Goal: Transaction & Acquisition: Purchase product/service

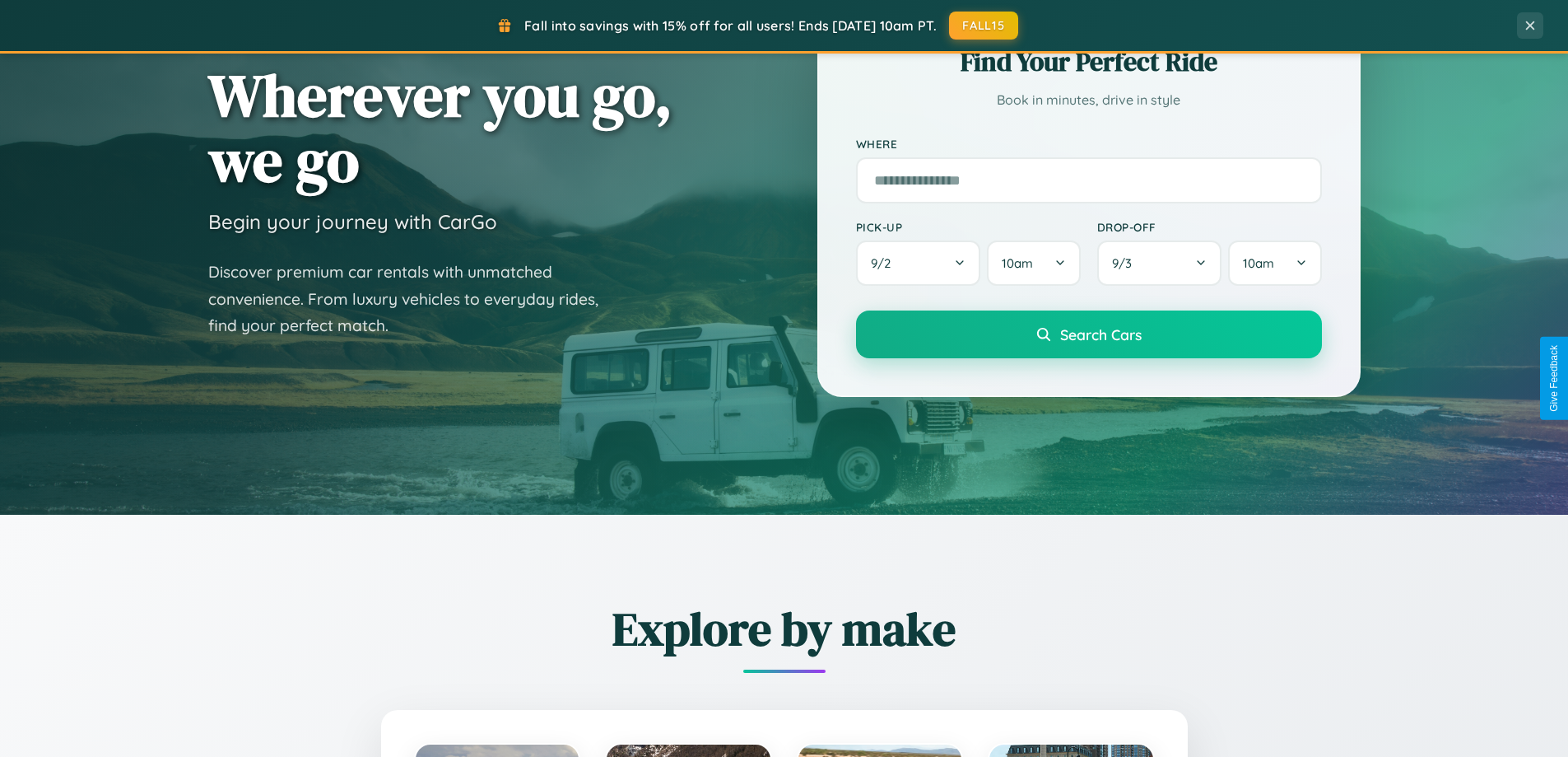
scroll to position [1133, 0]
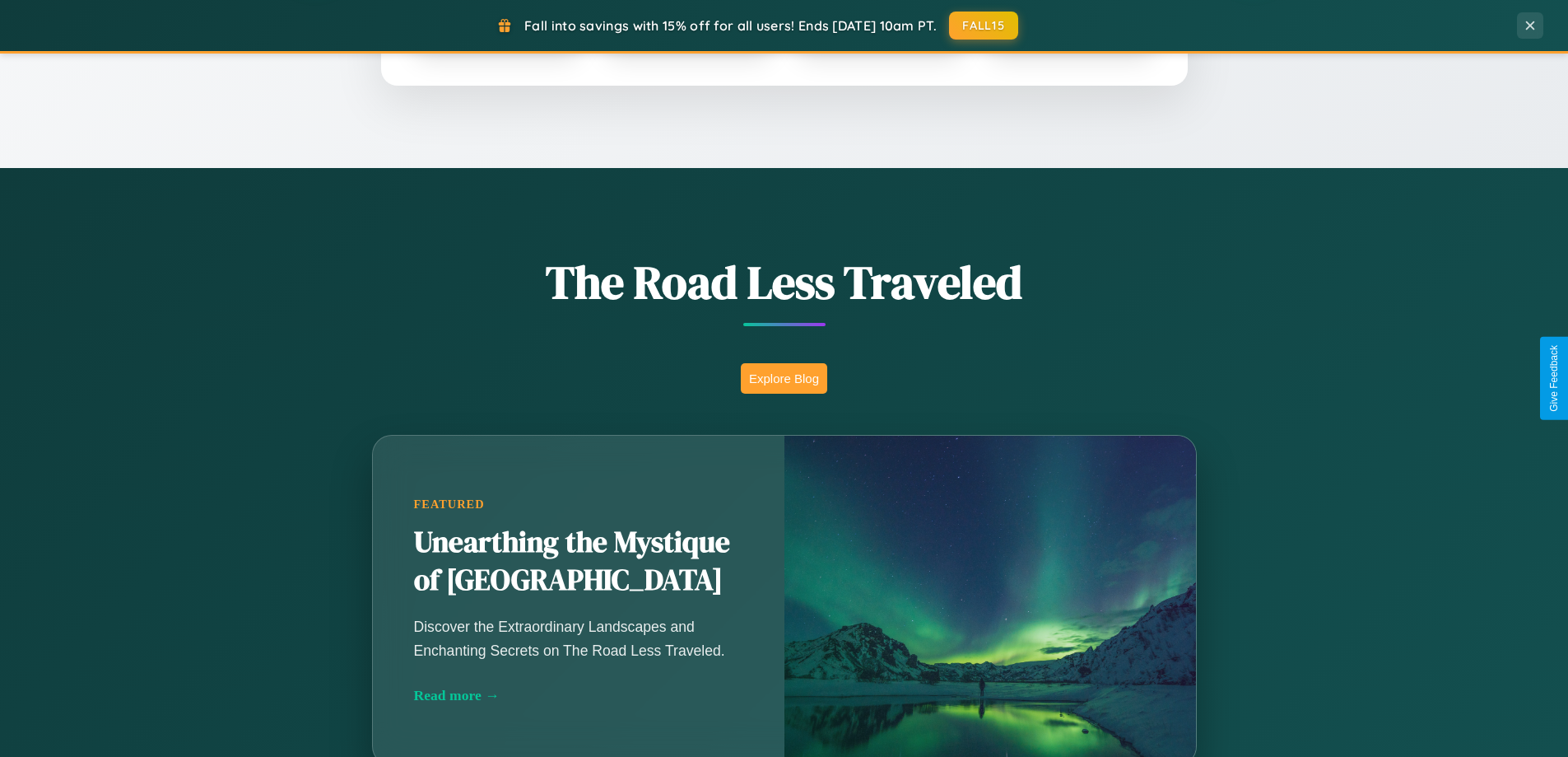
click at [784, 378] on button "Explore Blog" at bounding box center [784, 378] width 86 height 31
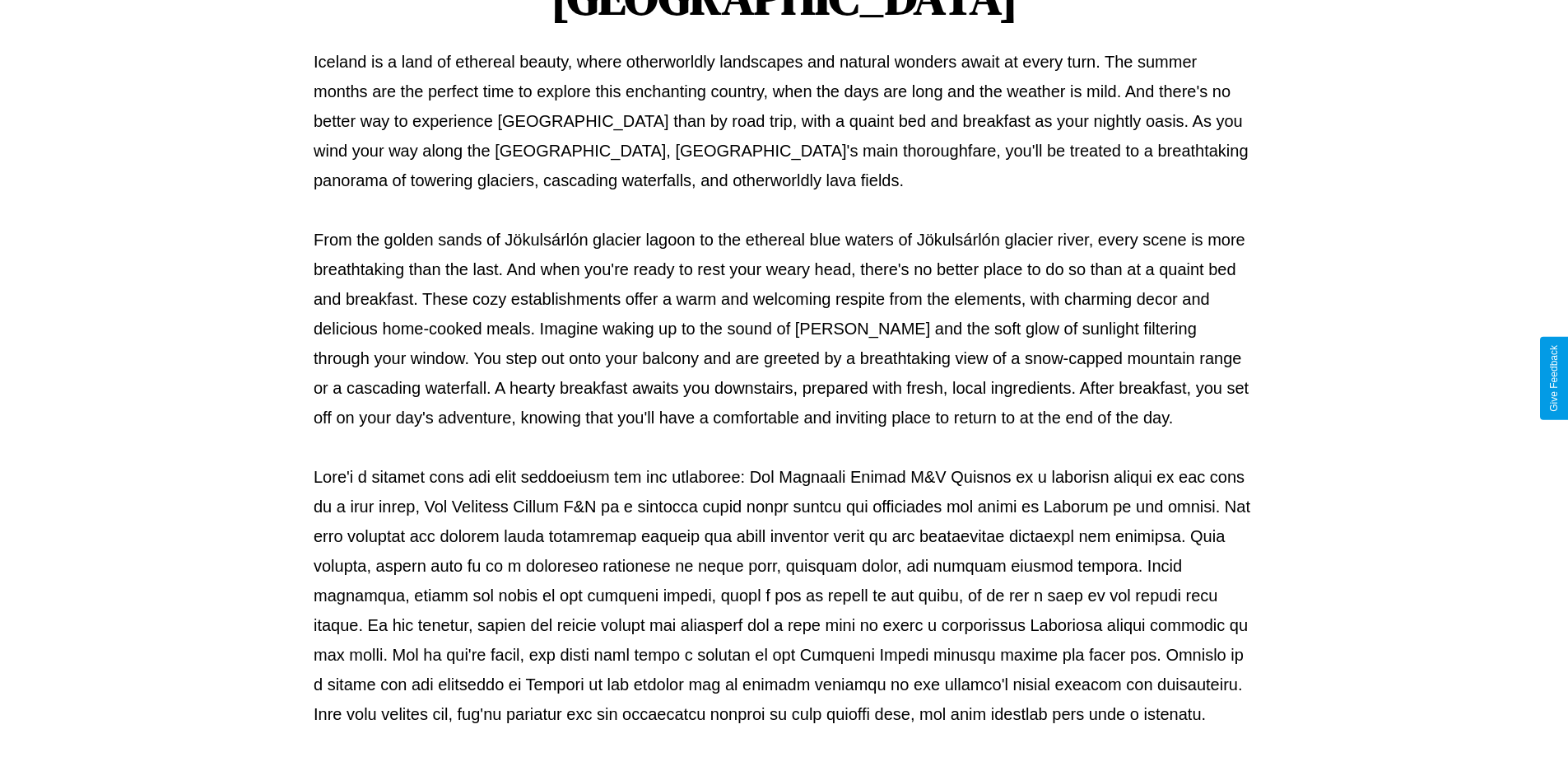
scroll to position [533, 0]
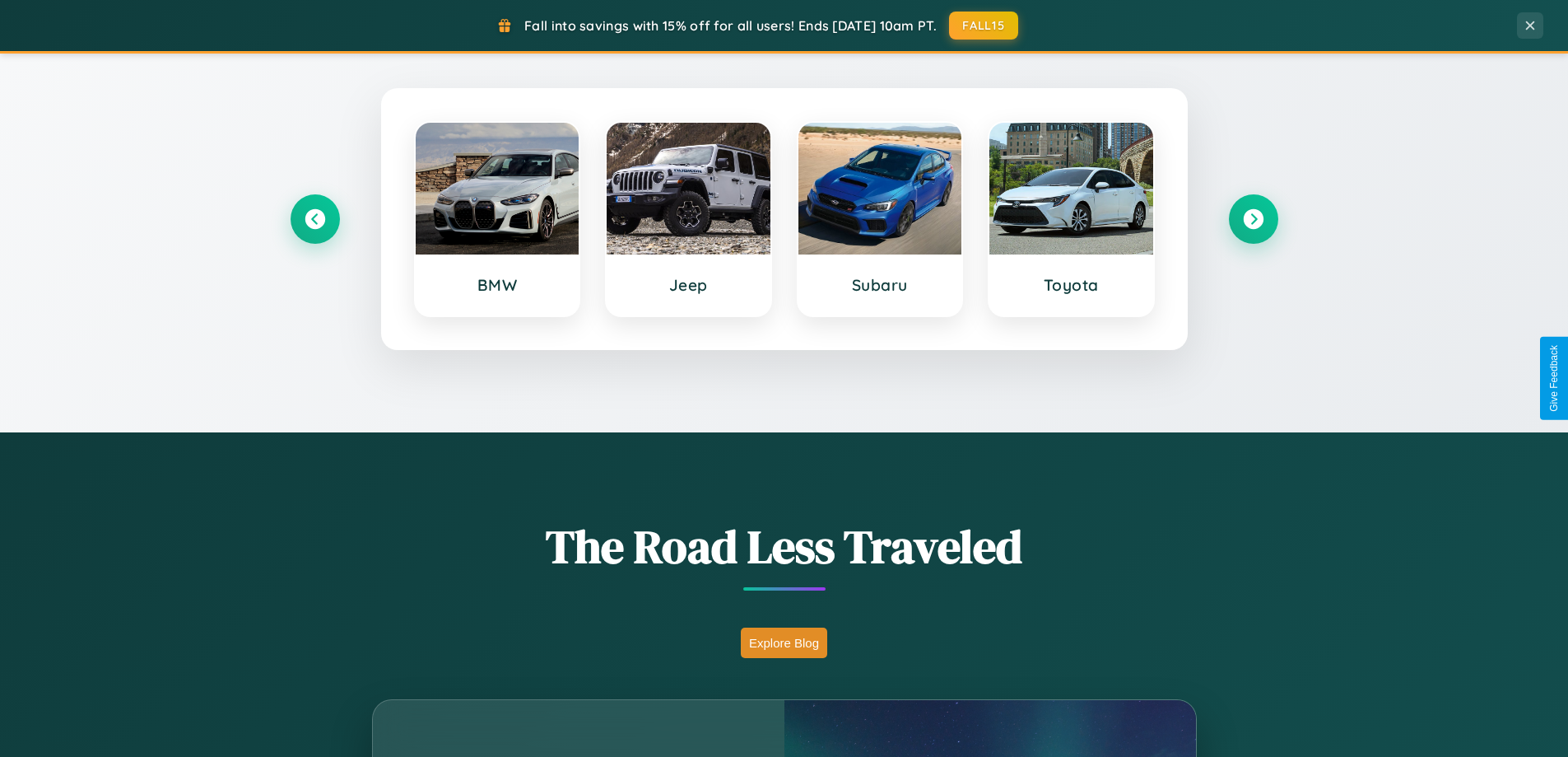
scroll to position [710, 0]
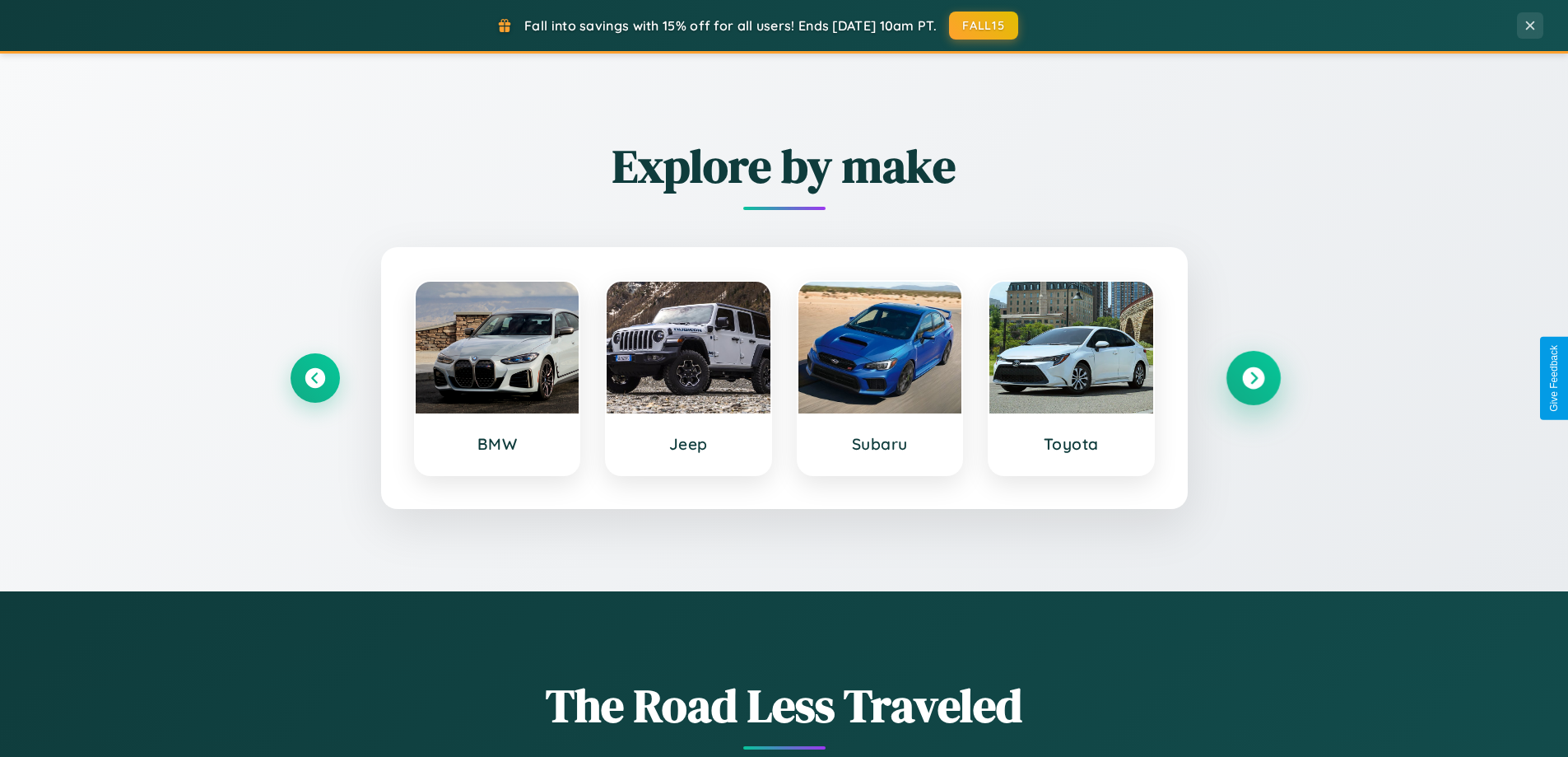
click at [1253, 378] on icon at bounding box center [1252, 378] width 22 height 22
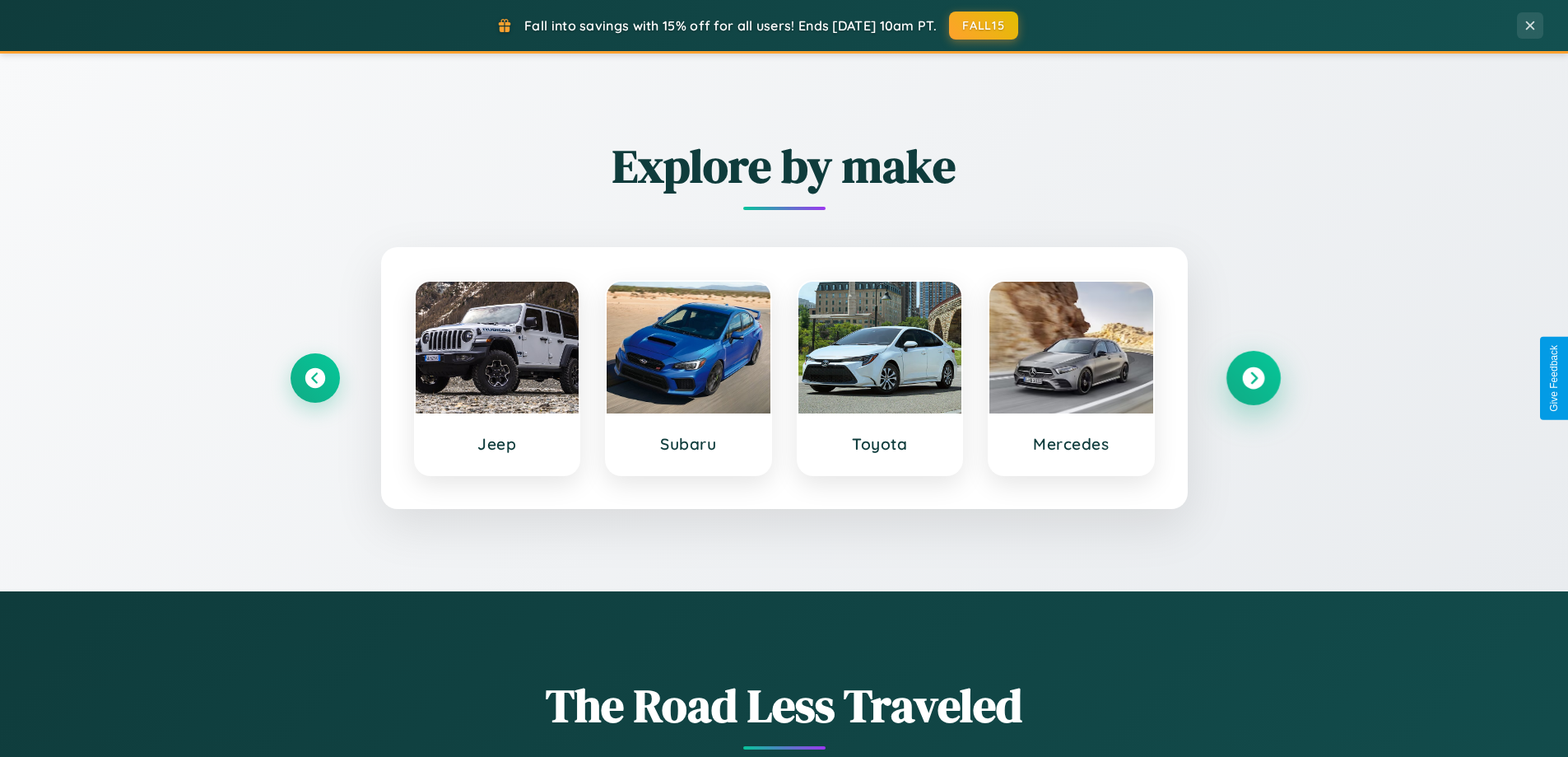
click at [1253, 378] on icon at bounding box center [1252, 378] width 22 height 22
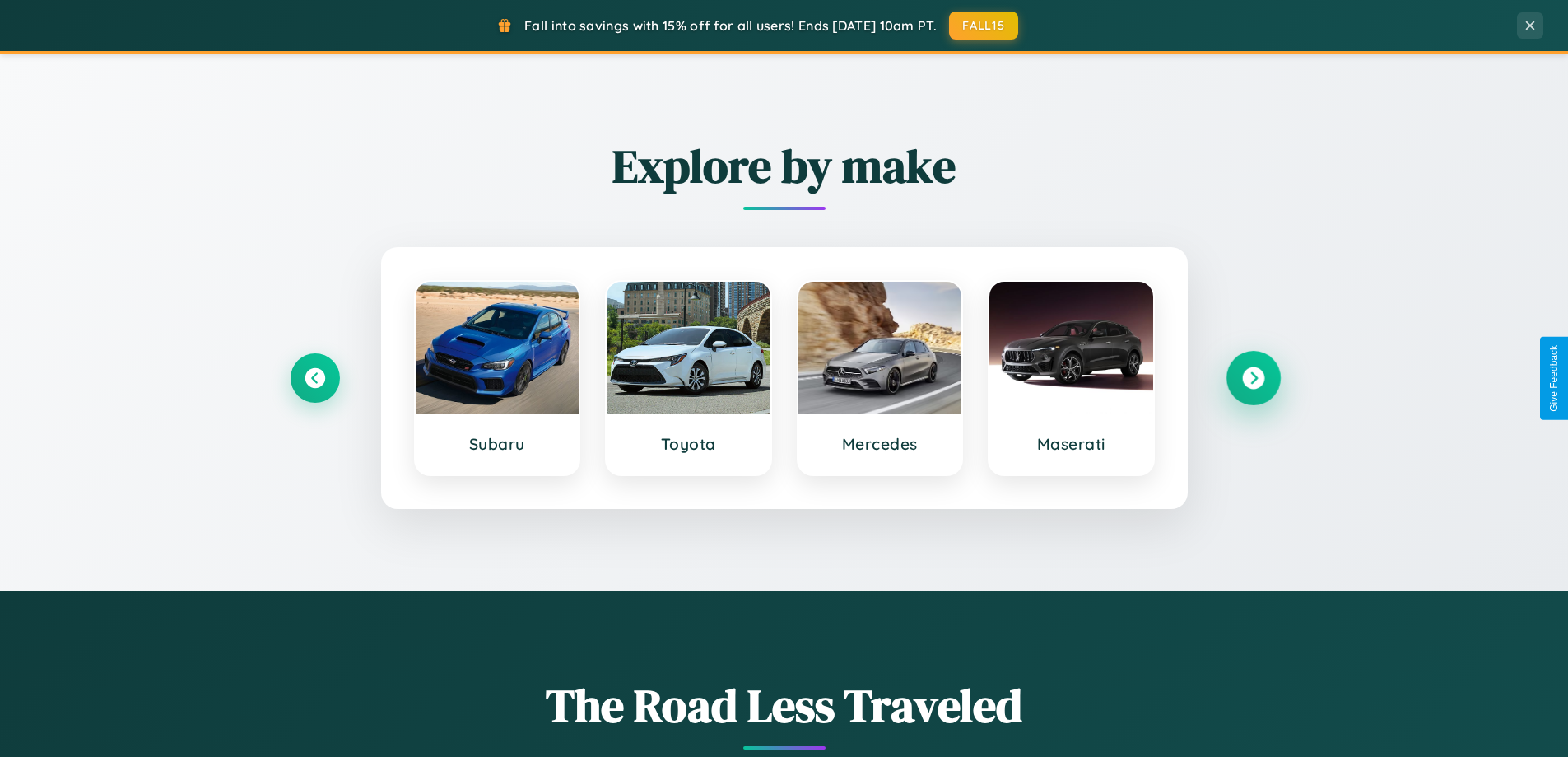
scroll to position [49, 0]
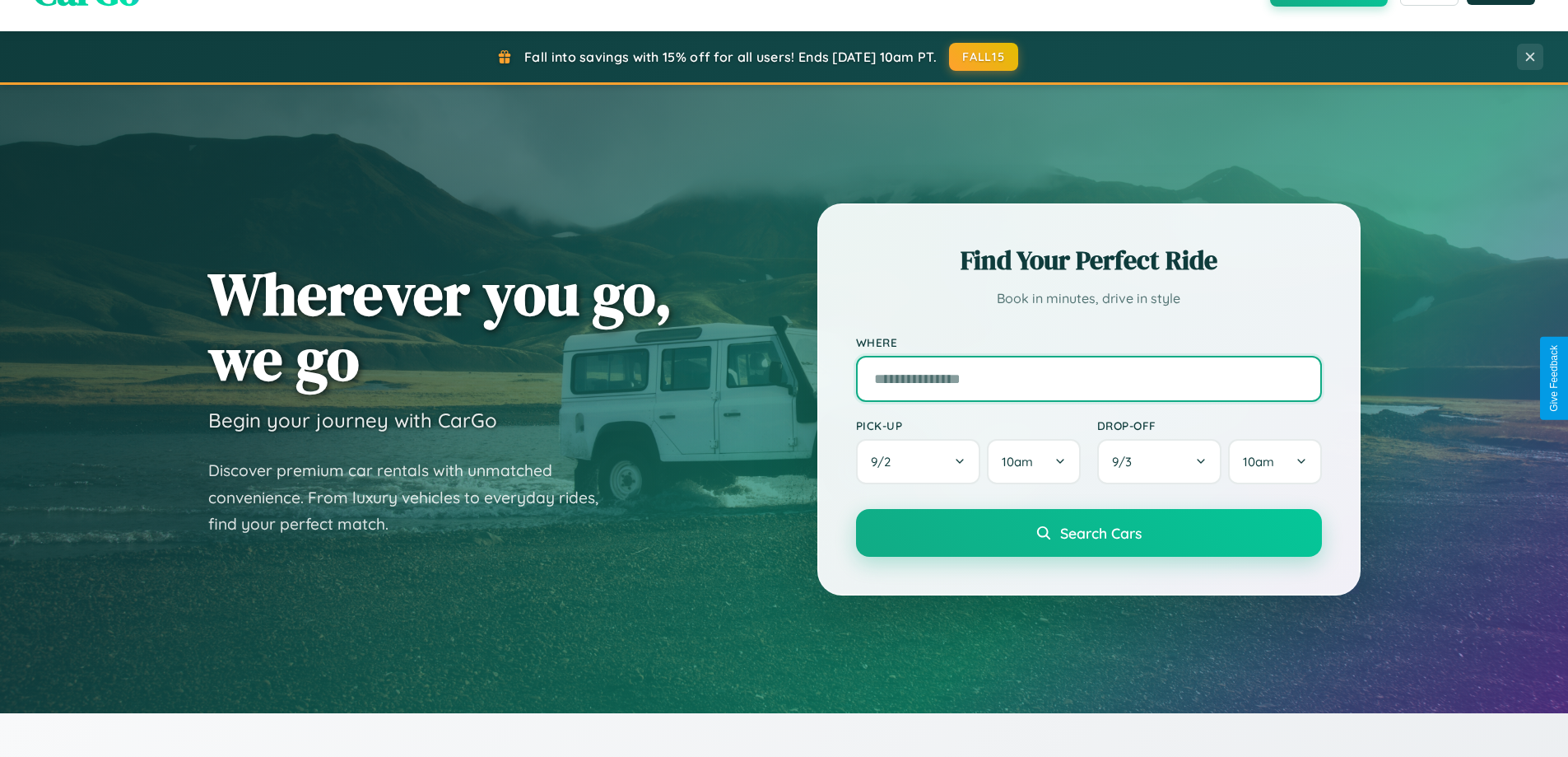
click at [1088, 378] on input "text" at bounding box center [1088, 378] width 466 height 46
type input "******"
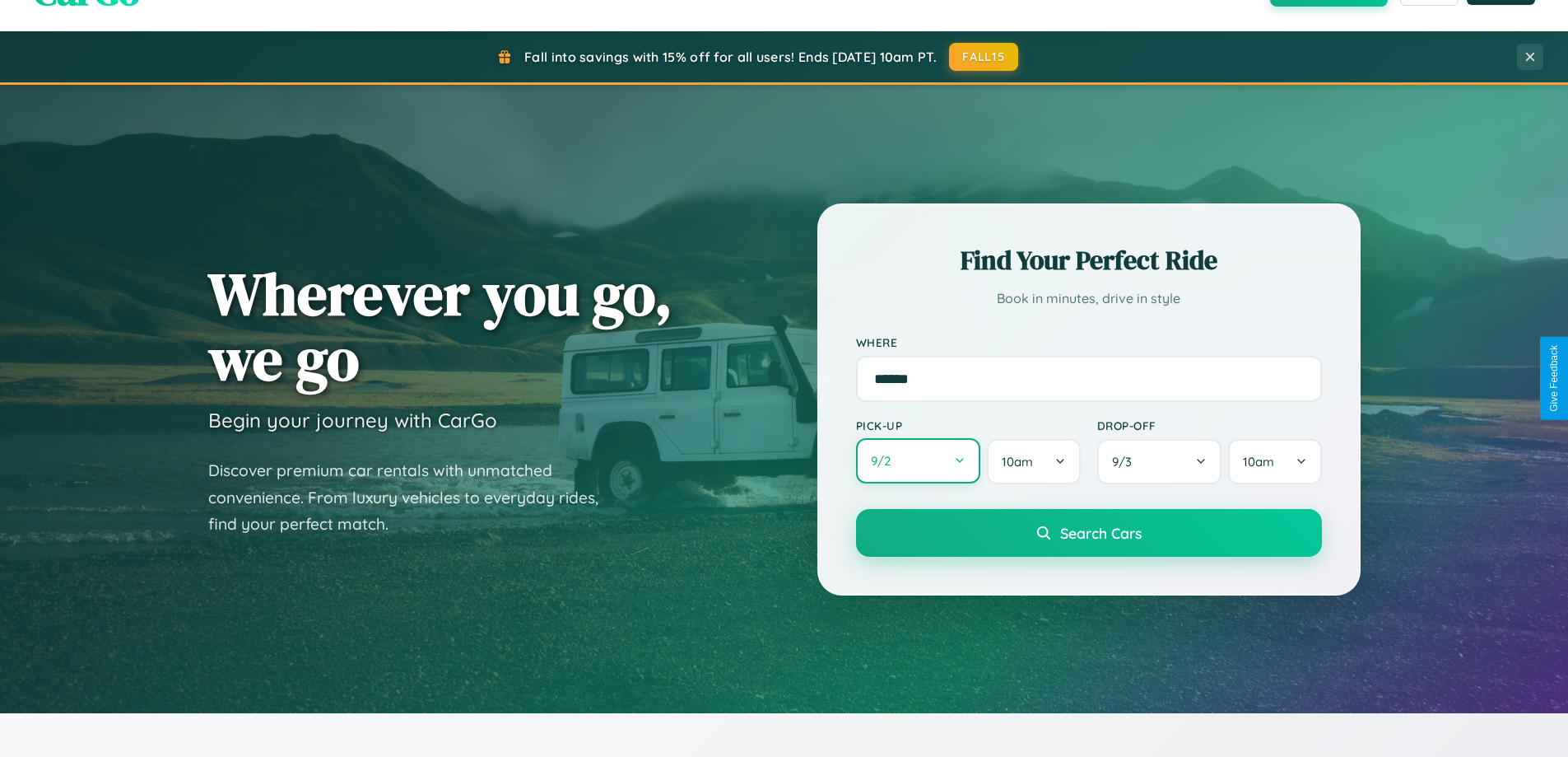
click at [918, 461] on button "9 / 2" at bounding box center [918, 460] width 125 height 45
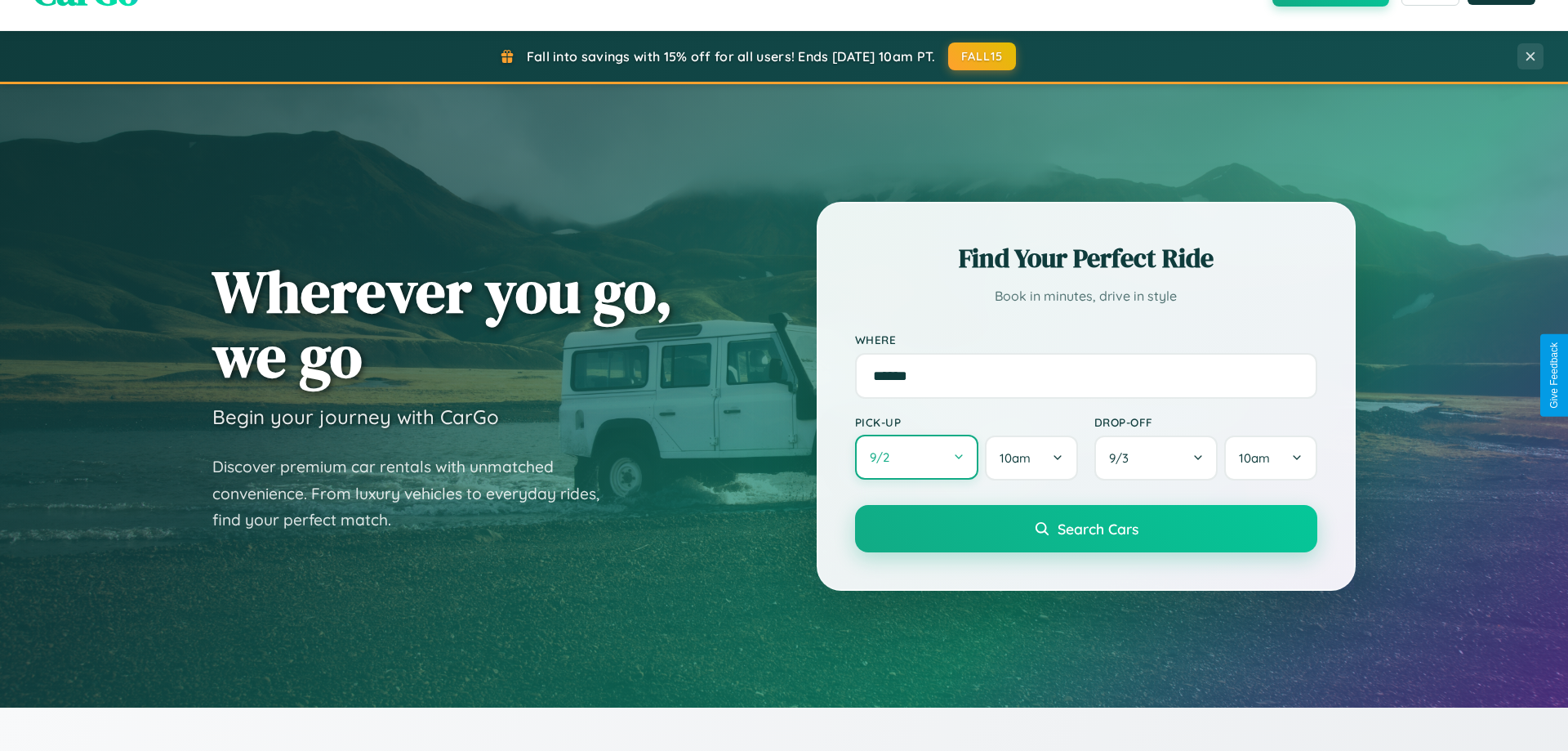
select select "*"
select select "****"
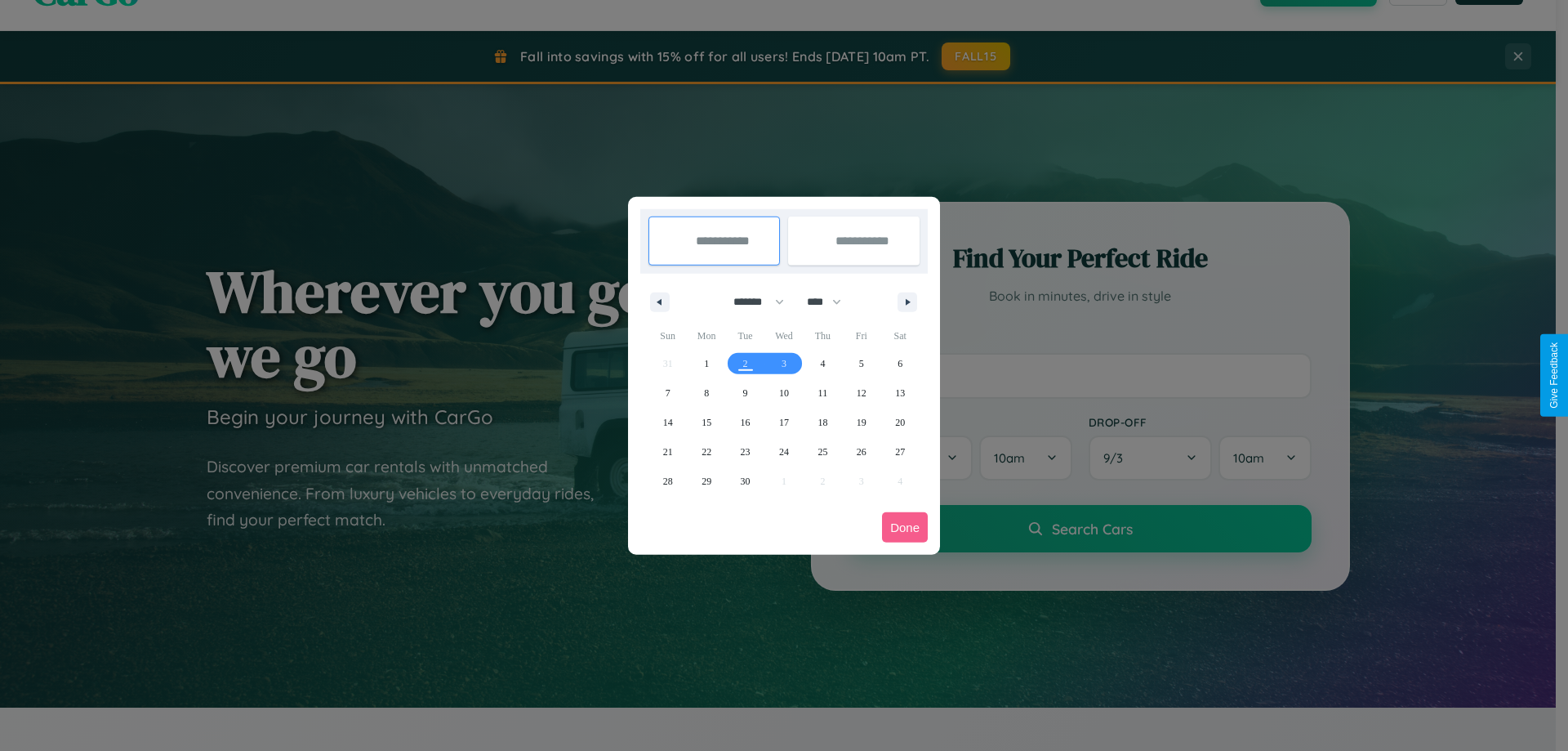
drag, startPoint x: 752, startPoint y: 301, endPoint x: 784, endPoint y: 328, distance: 41.9
click at [752, 301] on select "******* ******** ***** ***** *** **** **** ****** ********* ******* ******** **…" at bounding box center [755, 302] width 70 height 27
click at [783, 421] on span "17" at bounding box center [784, 422] width 10 height 30
type input "**********"
click at [667, 451] on span "21" at bounding box center [668, 452] width 10 height 30
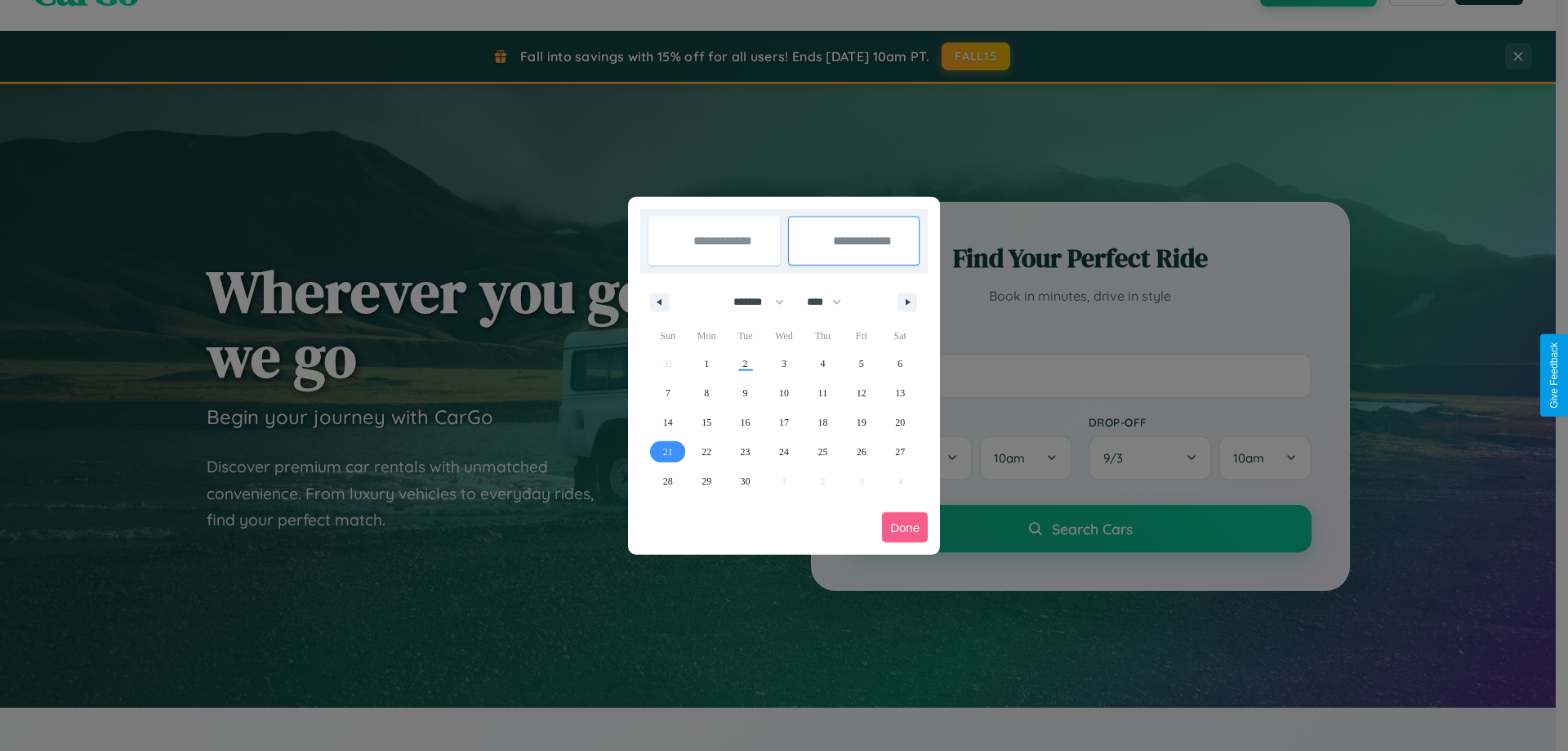
type input "**********"
click at [905, 527] on button "Done" at bounding box center [905, 527] width 46 height 30
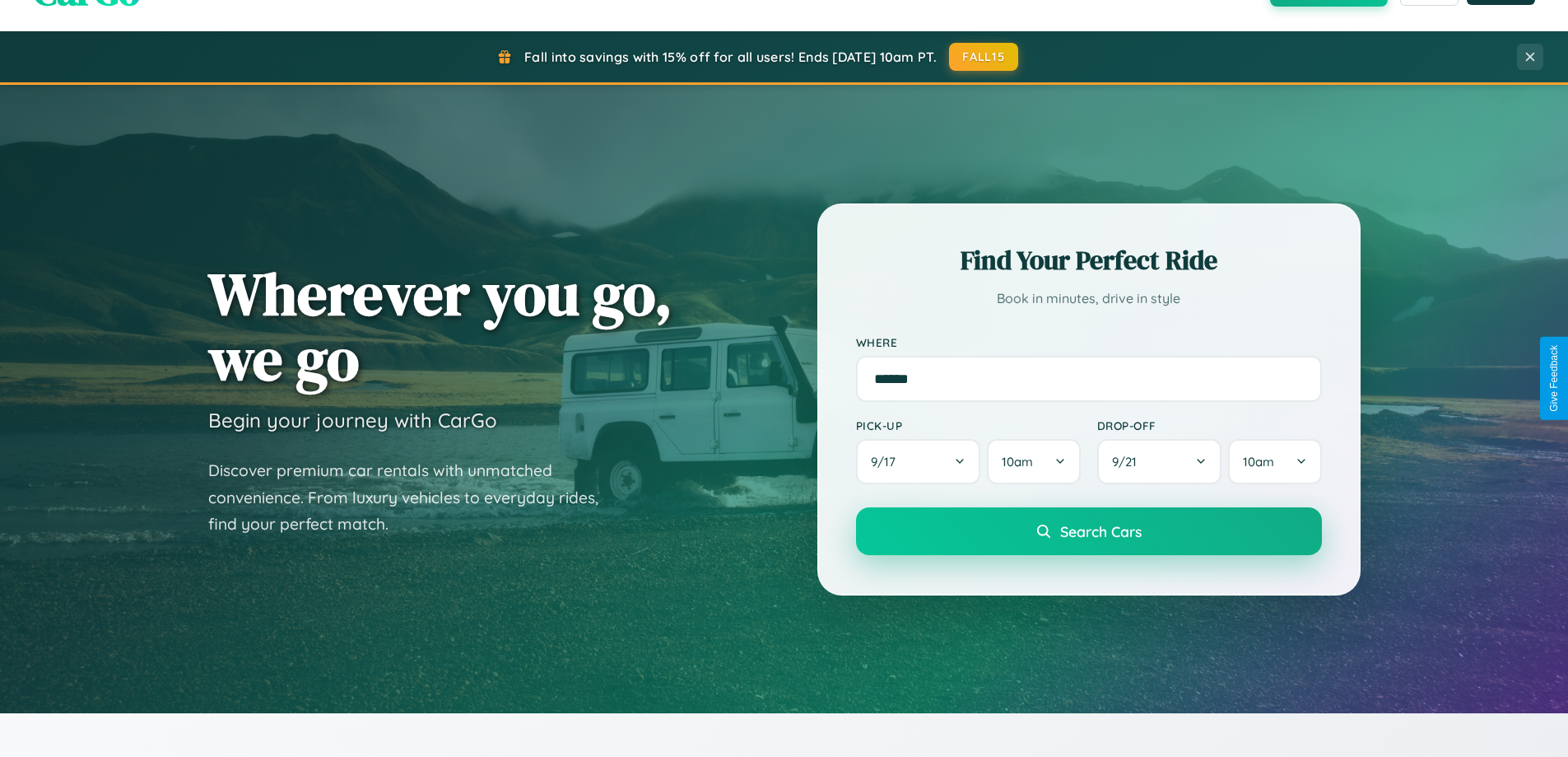
click at [1088, 531] on span "Search Cars" at bounding box center [1100, 530] width 82 height 18
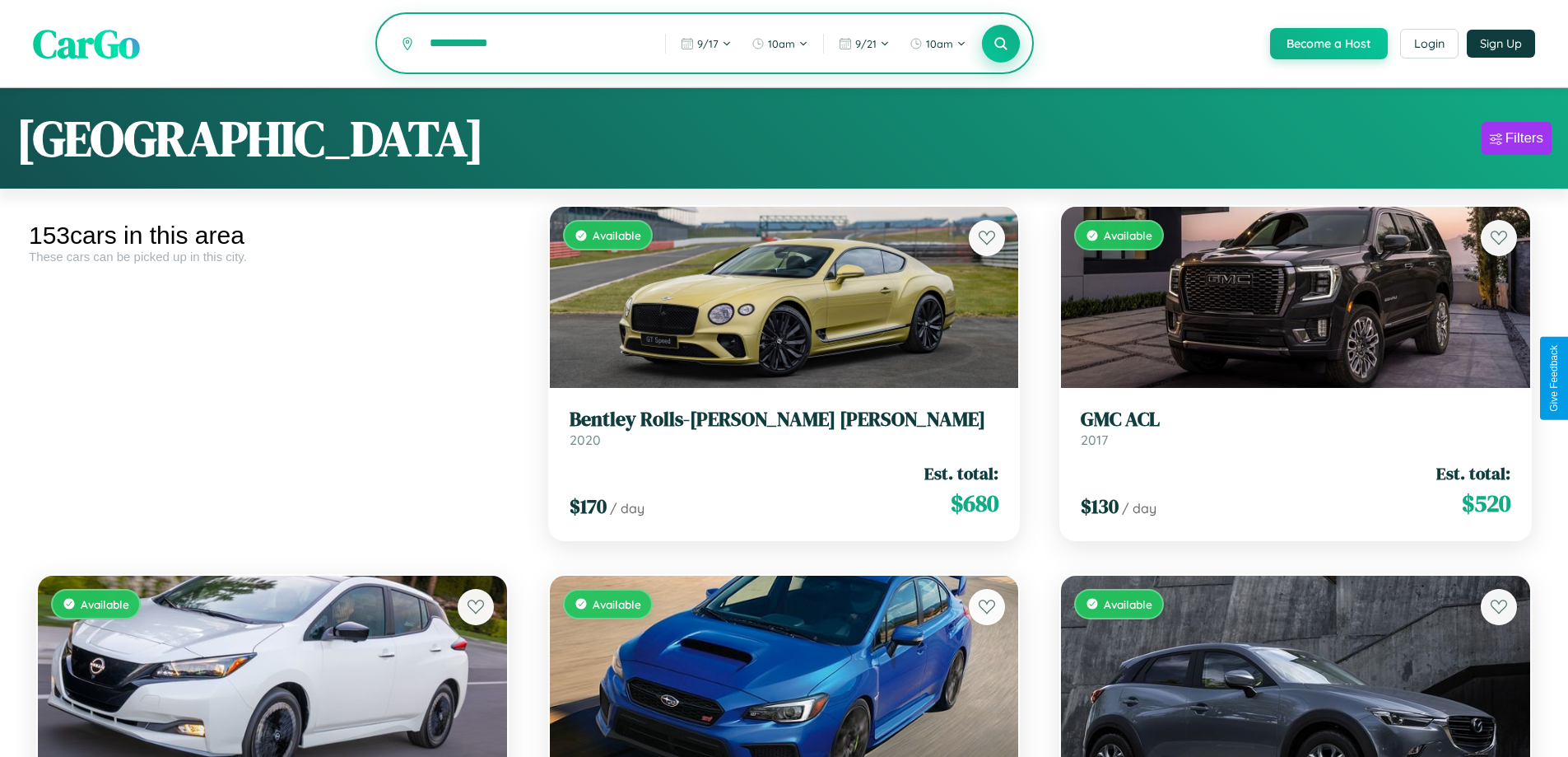
type input "**********"
click at [1000, 44] on icon at bounding box center [1001, 43] width 15 height 15
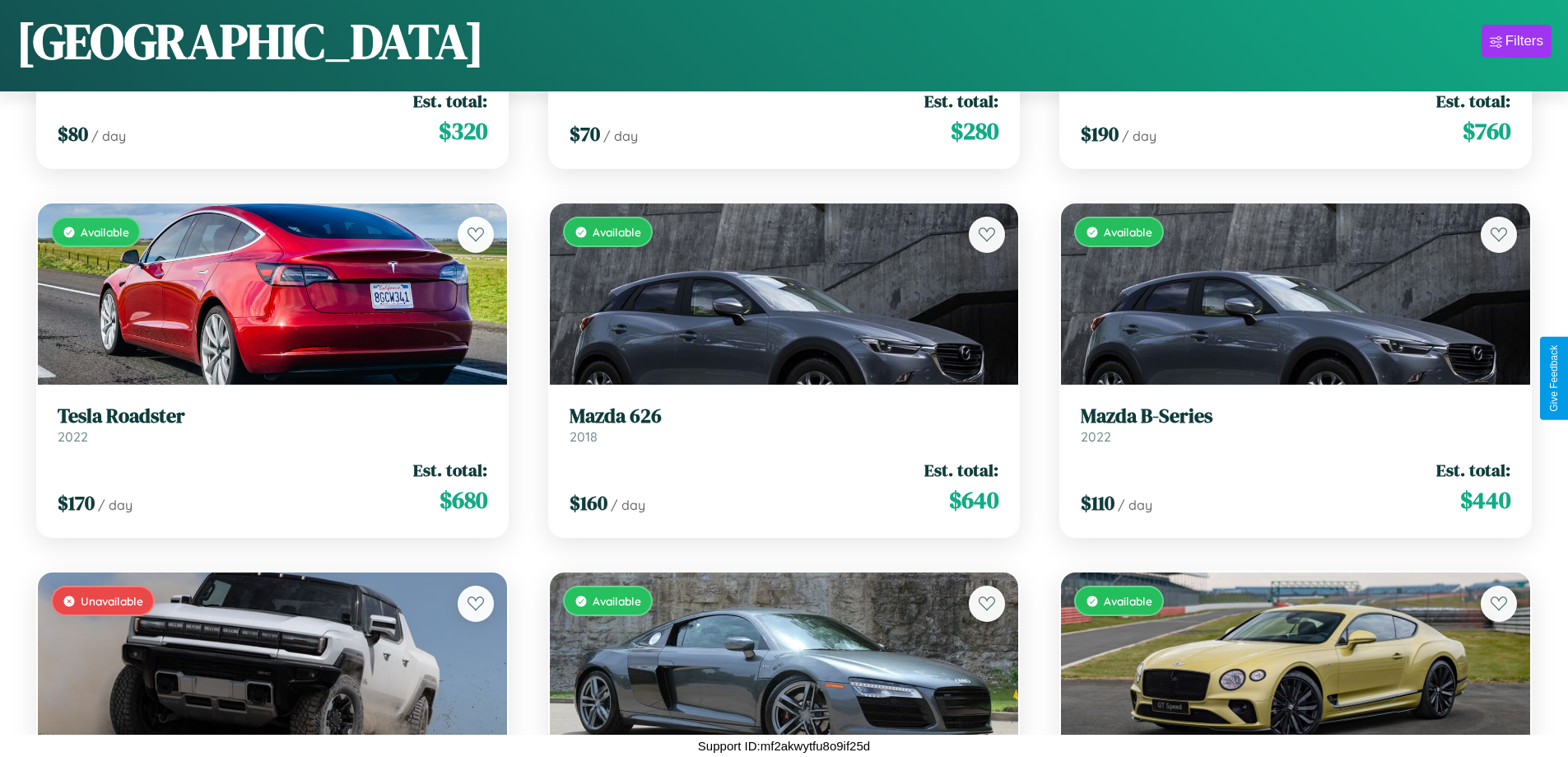
scroll to position [9449, 0]
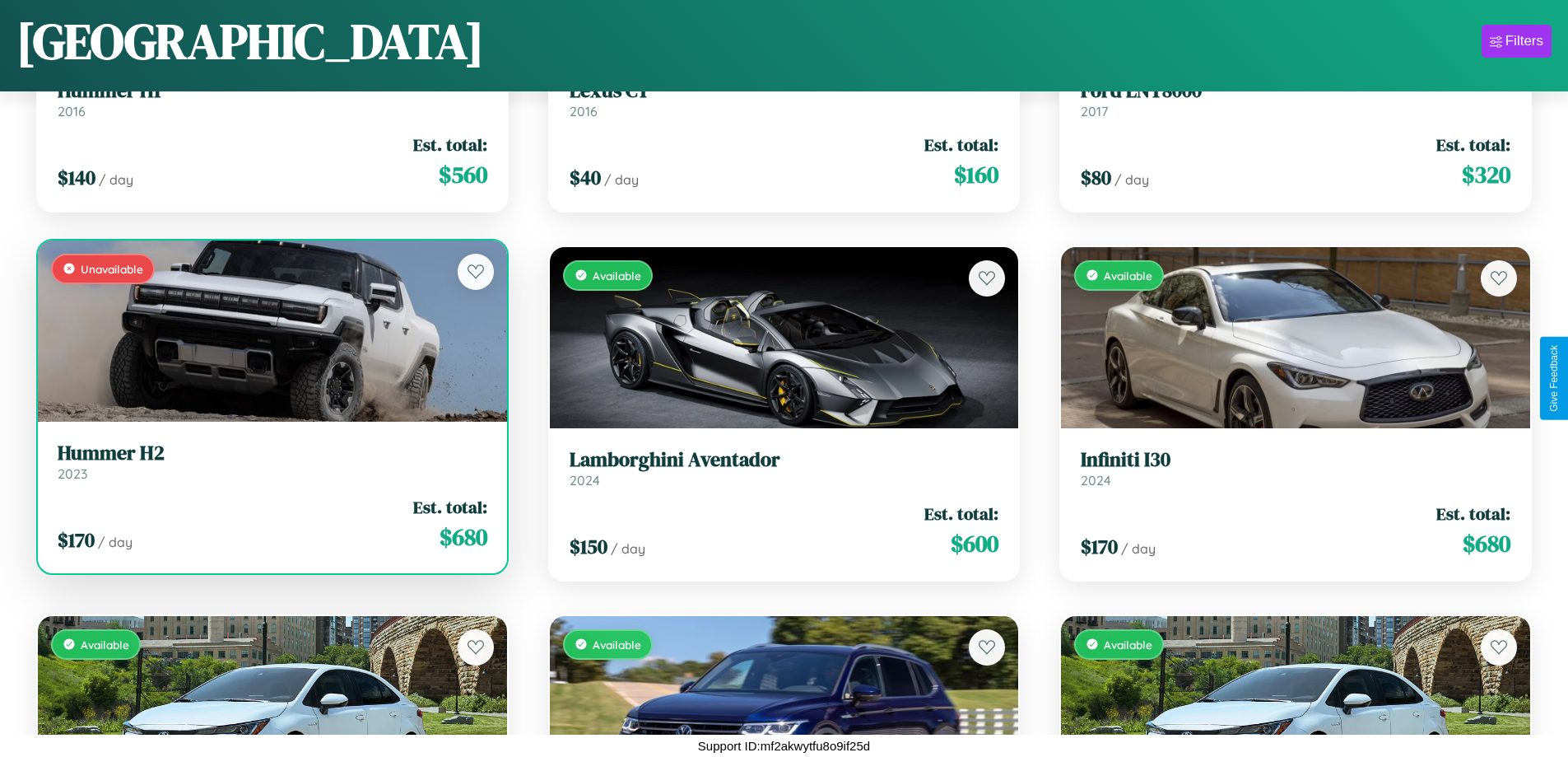
click at [270, 468] on link "Hummer H2 2023" at bounding box center [272, 461] width 429 height 40
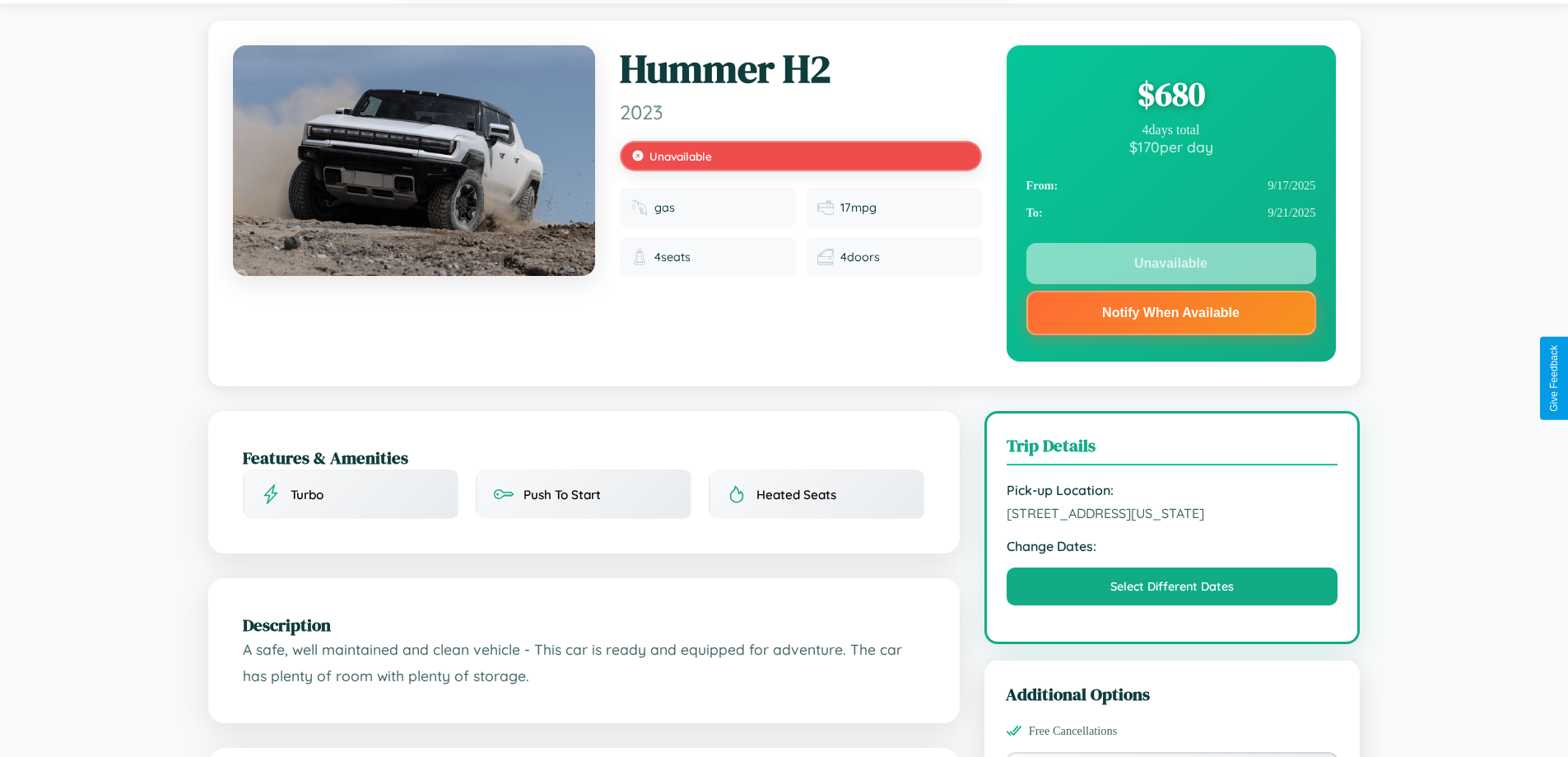
scroll to position [229, 0]
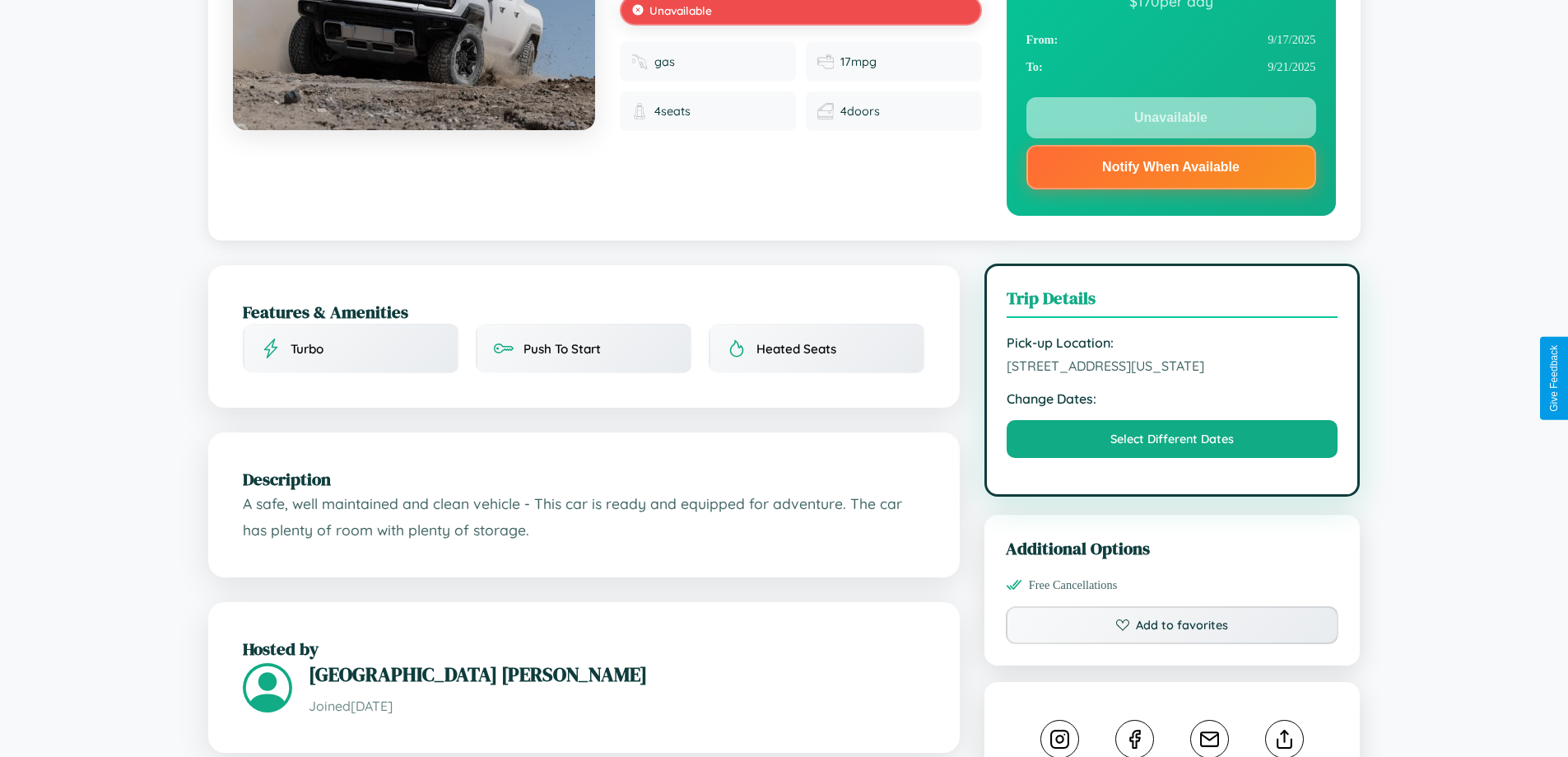
click at [1172, 374] on span "4427 Meadow Lane Philadelphia Pennsylvania 12901 United States" at bounding box center [1171, 365] width 331 height 16
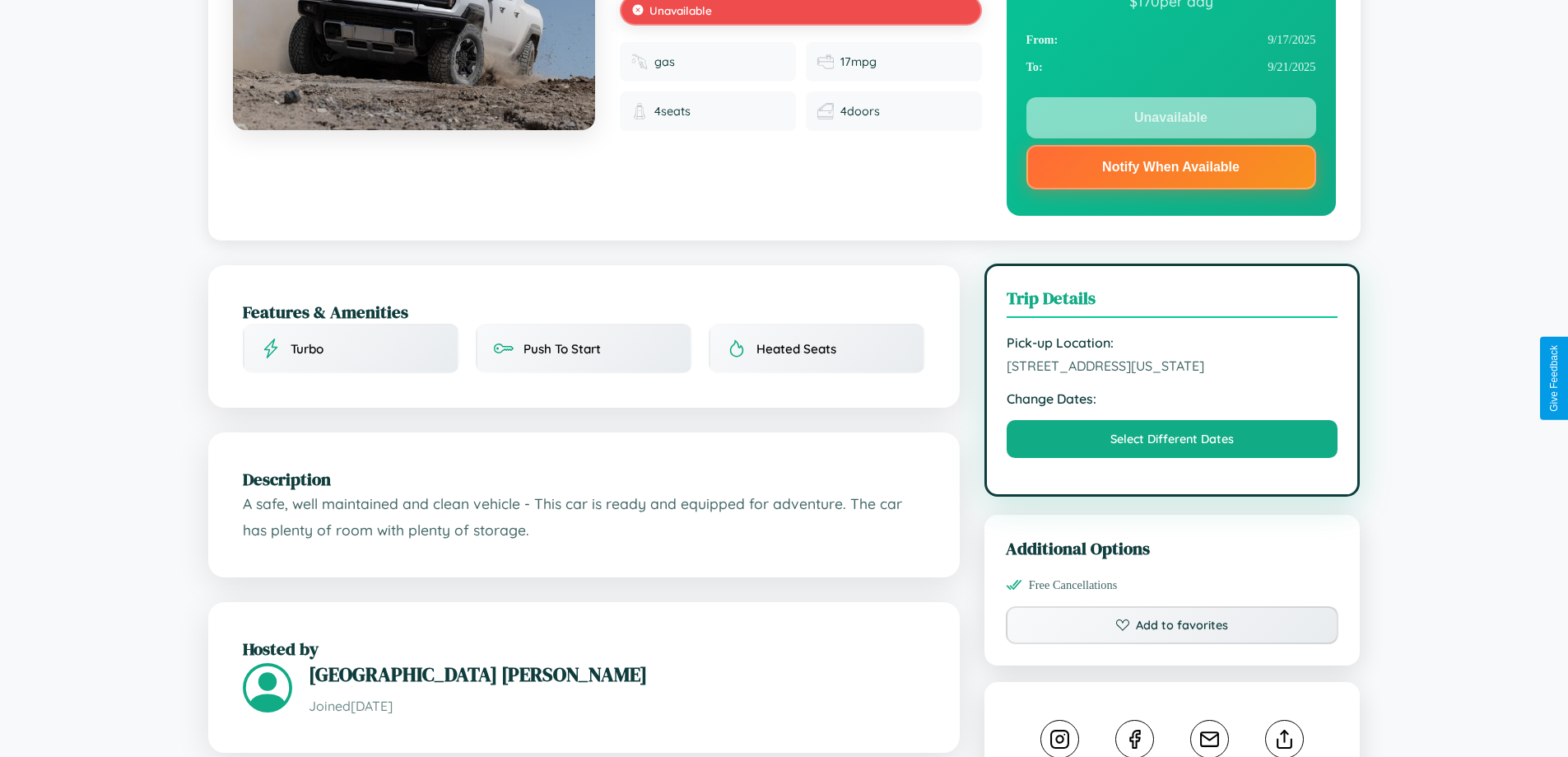
click at [1172, 374] on span "4427 Meadow Lane Philadelphia Pennsylvania 12901 United States" at bounding box center [1171, 365] width 331 height 16
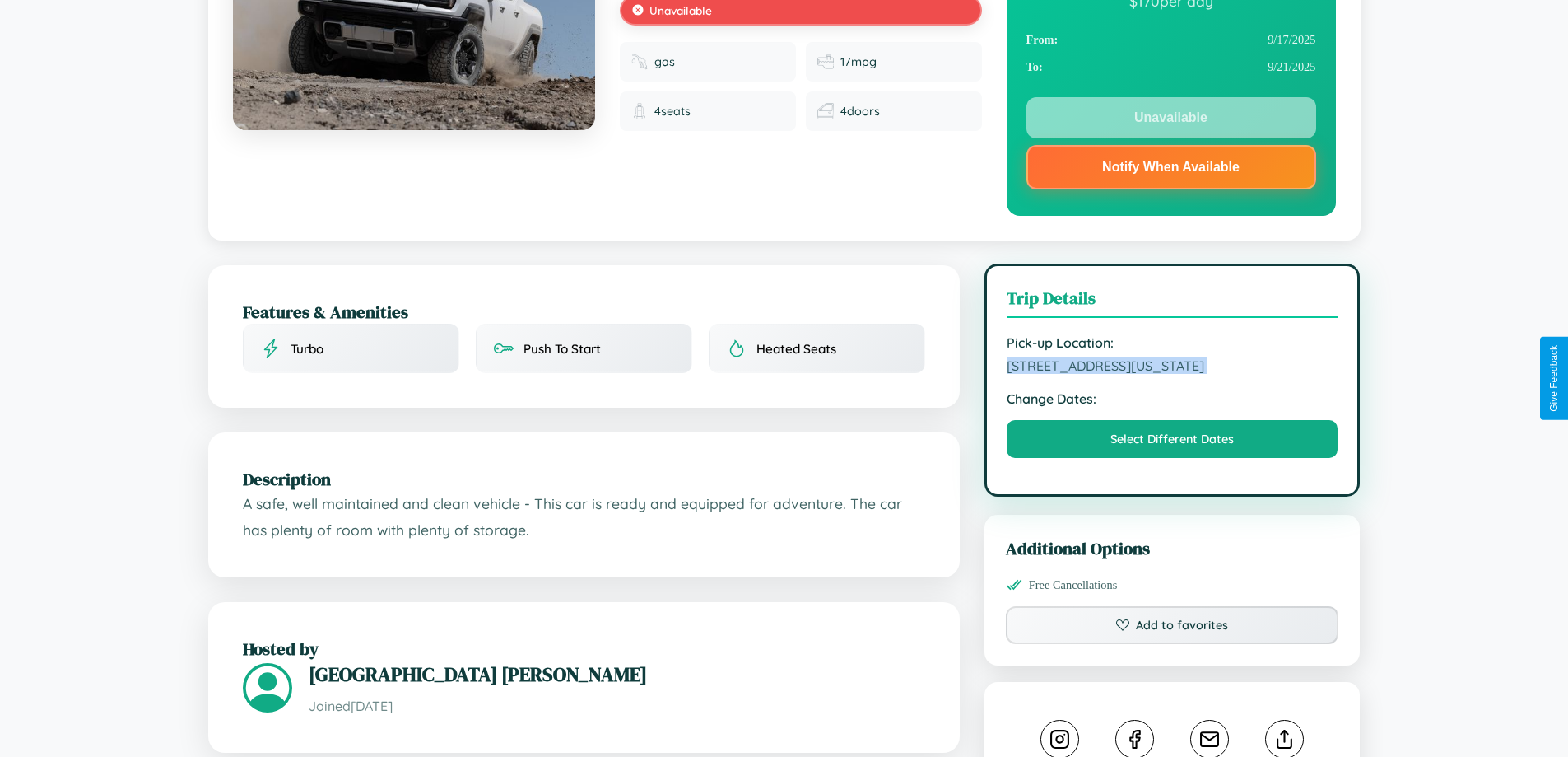
click at [1172, 374] on span "4427 Meadow Lane Philadelphia Pennsylvania 12901 United States" at bounding box center [1171, 365] width 331 height 16
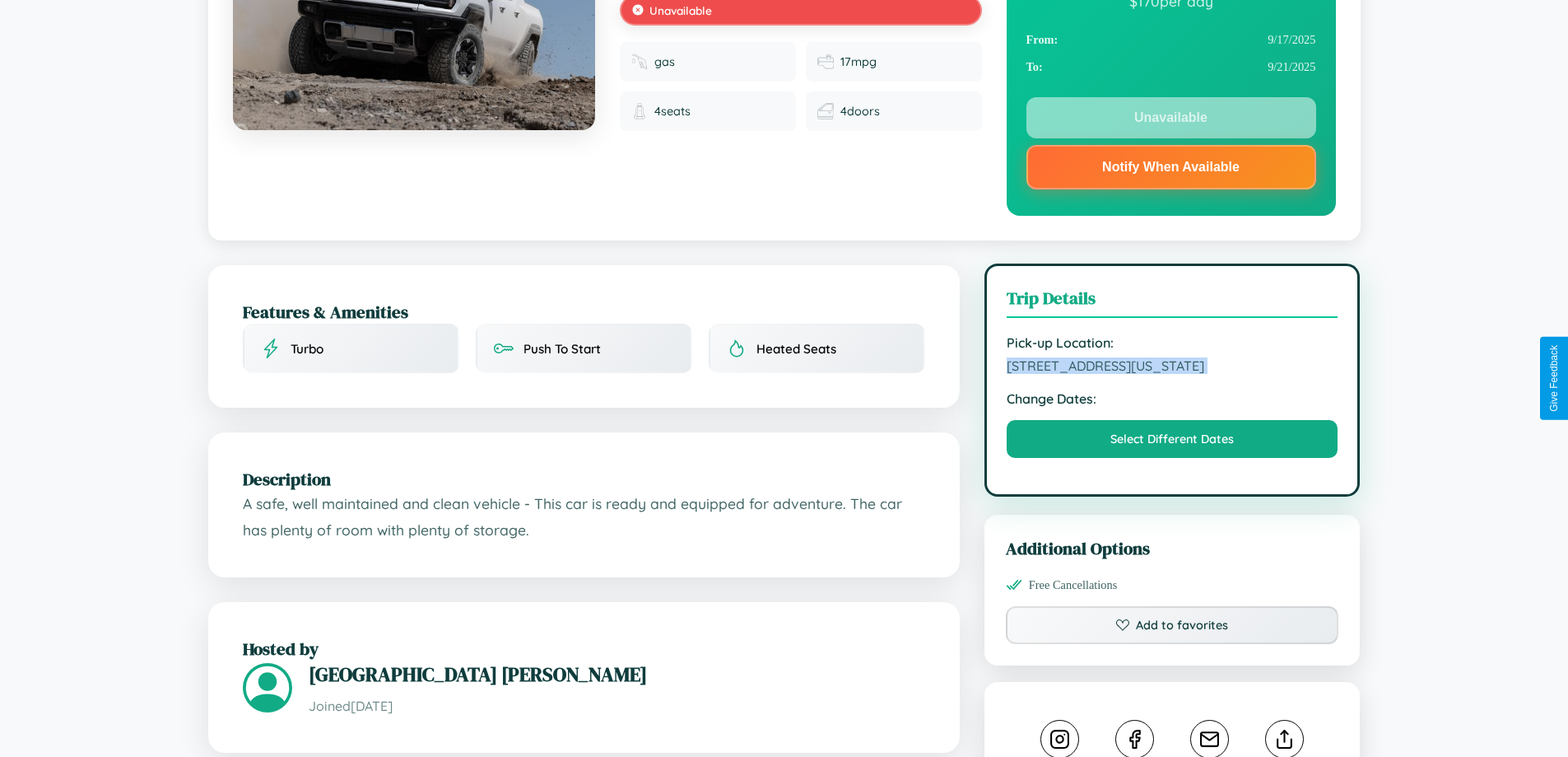
click at [1172, 374] on span "4427 Meadow Lane Philadelphia Pennsylvania 12901 United States" at bounding box center [1171, 365] width 331 height 16
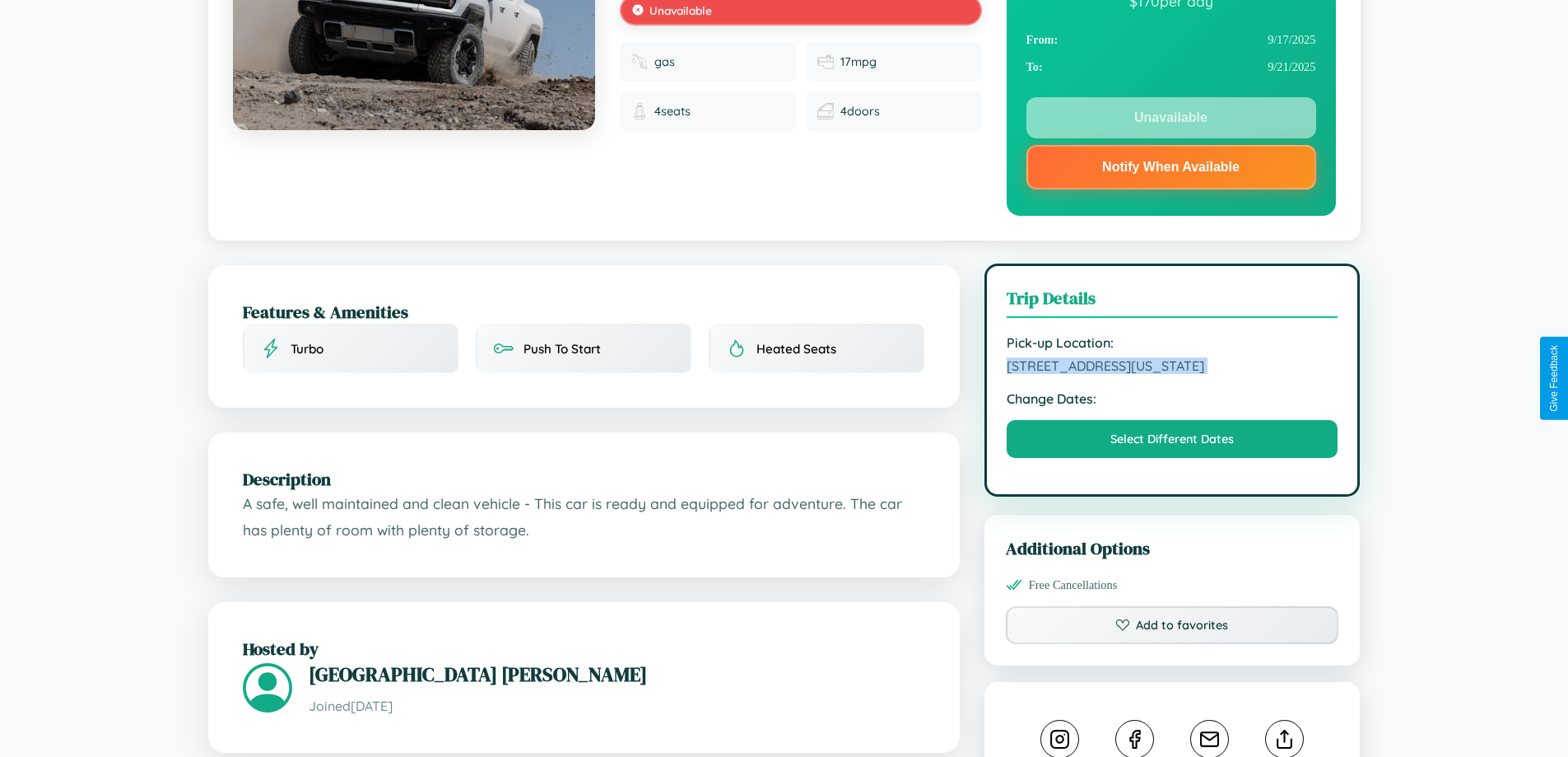
click at [1172, 374] on span "4427 Meadow Lane Philadelphia Pennsylvania 12901 United States" at bounding box center [1171, 365] width 331 height 16
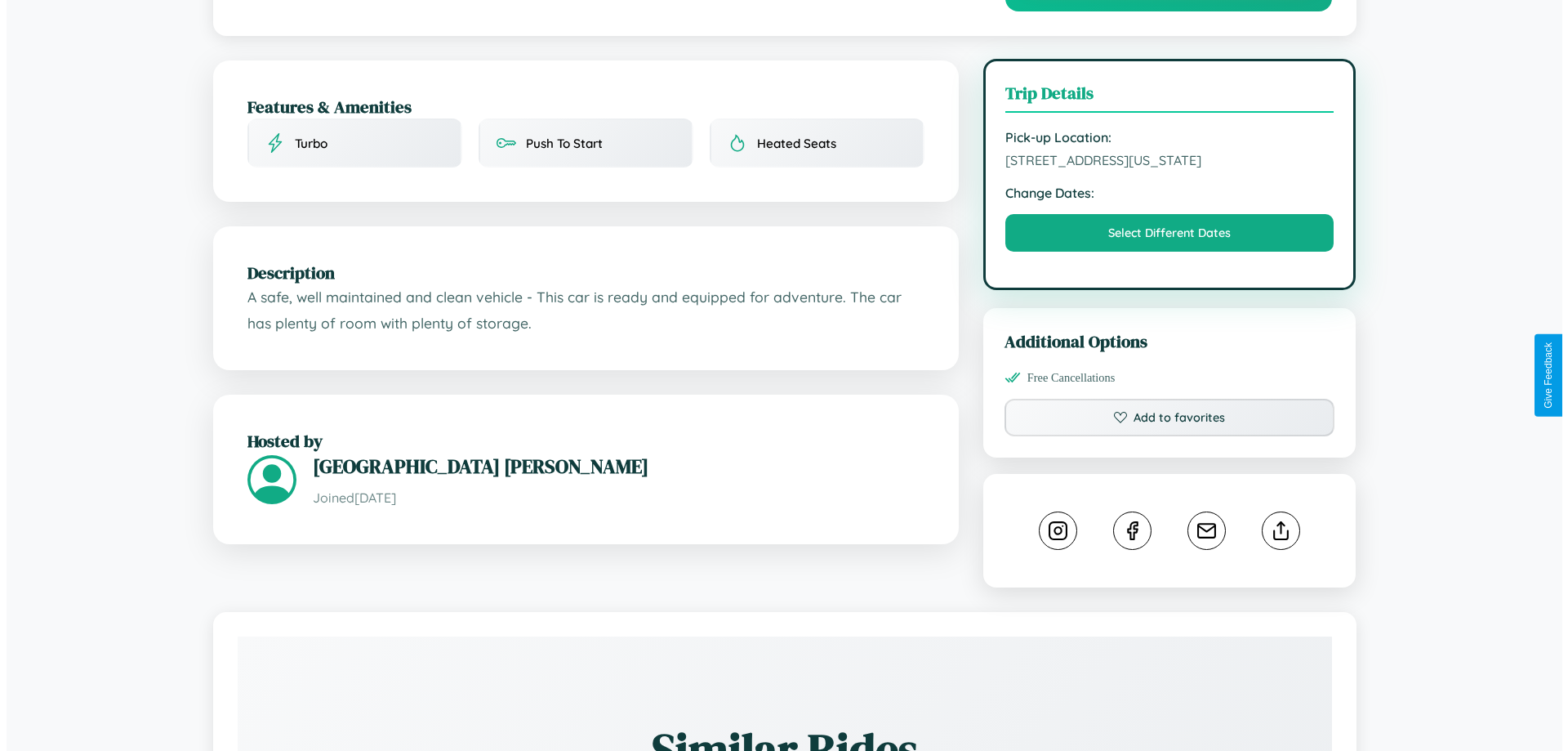
scroll to position [491, 0]
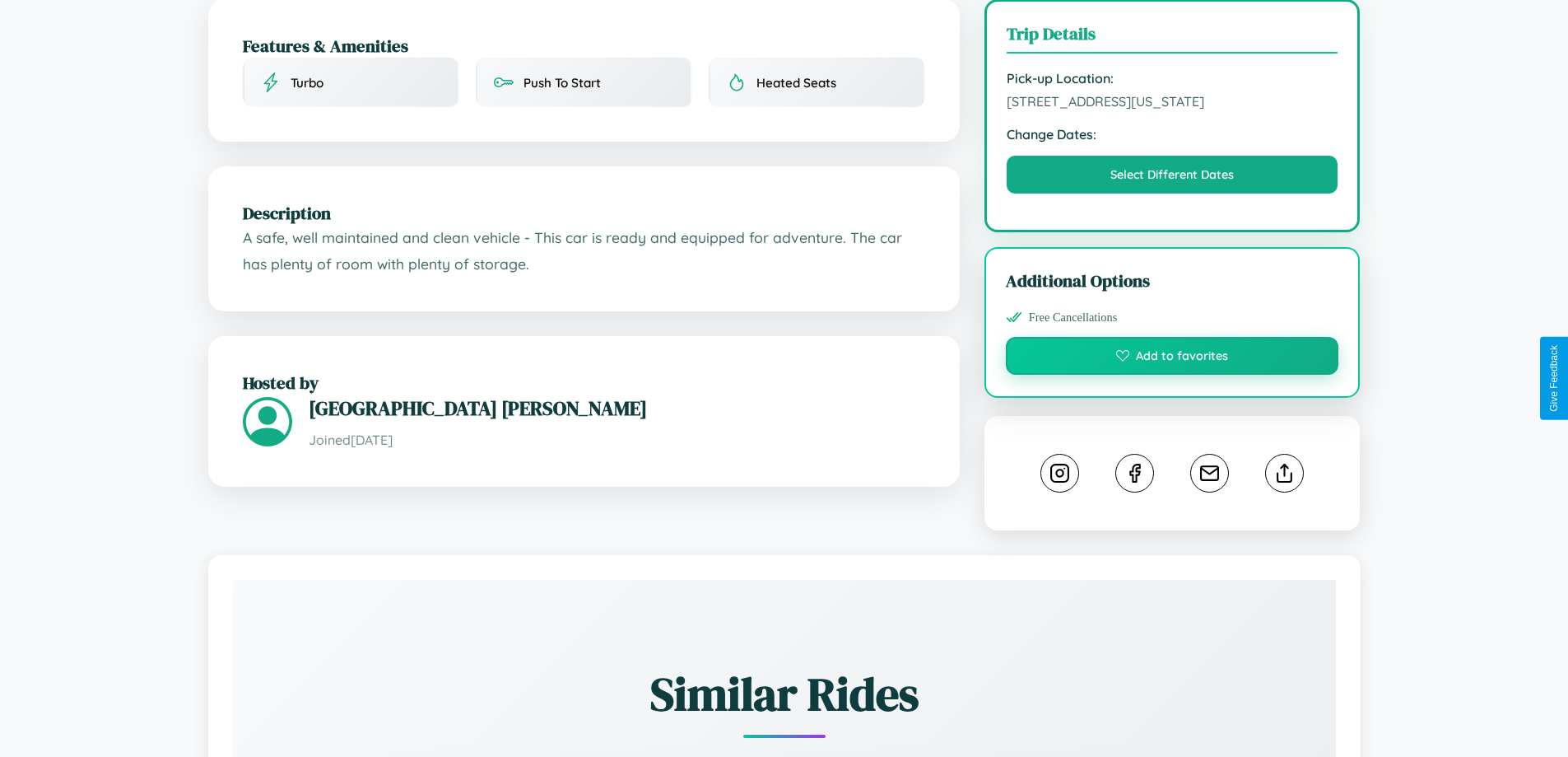
click at [1172, 375] on button "Add to favorites" at bounding box center [1171, 355] width 333 height 37
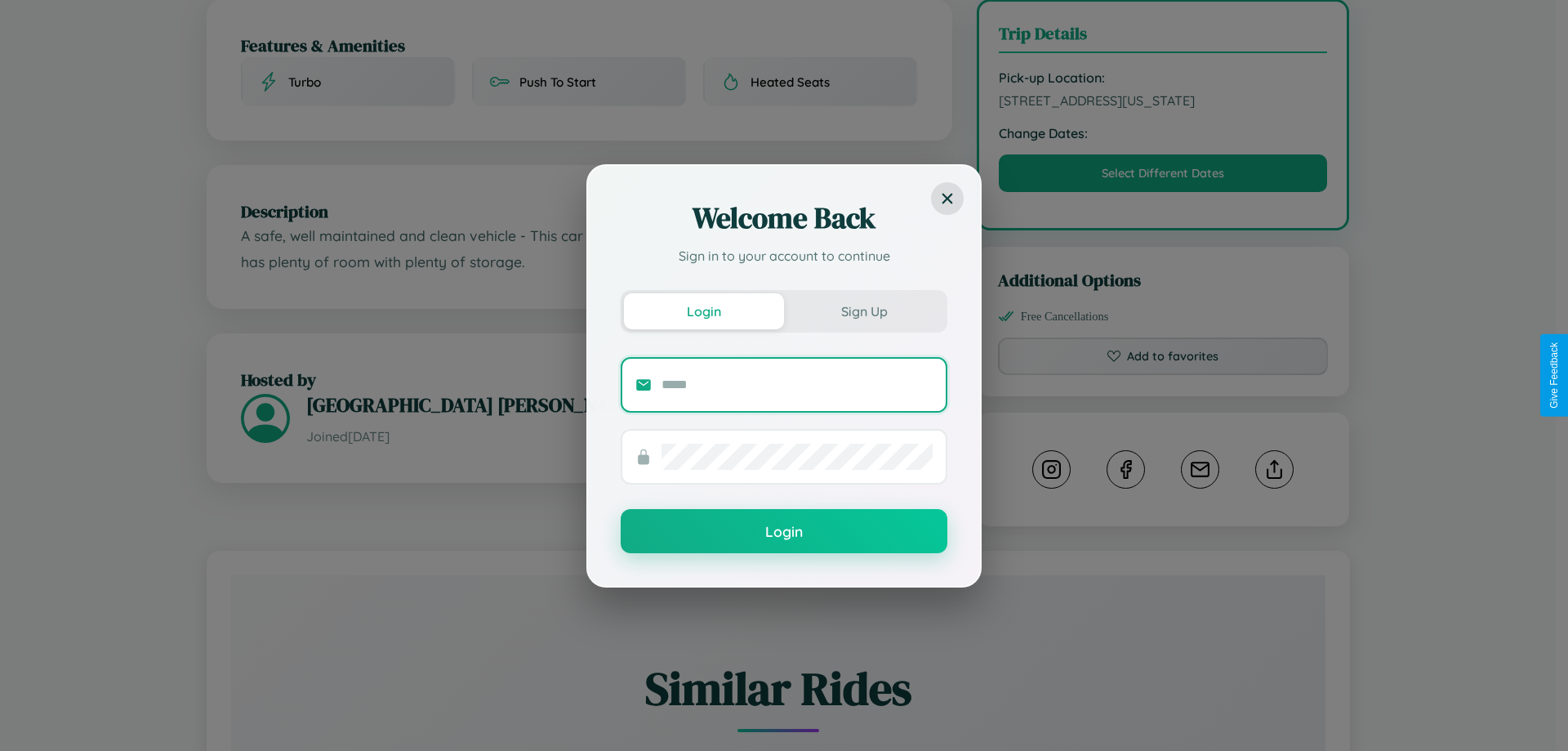
click at [797, 384] on input "text" at bounding box center [796, 384] width 271 height 26
type input "**********"
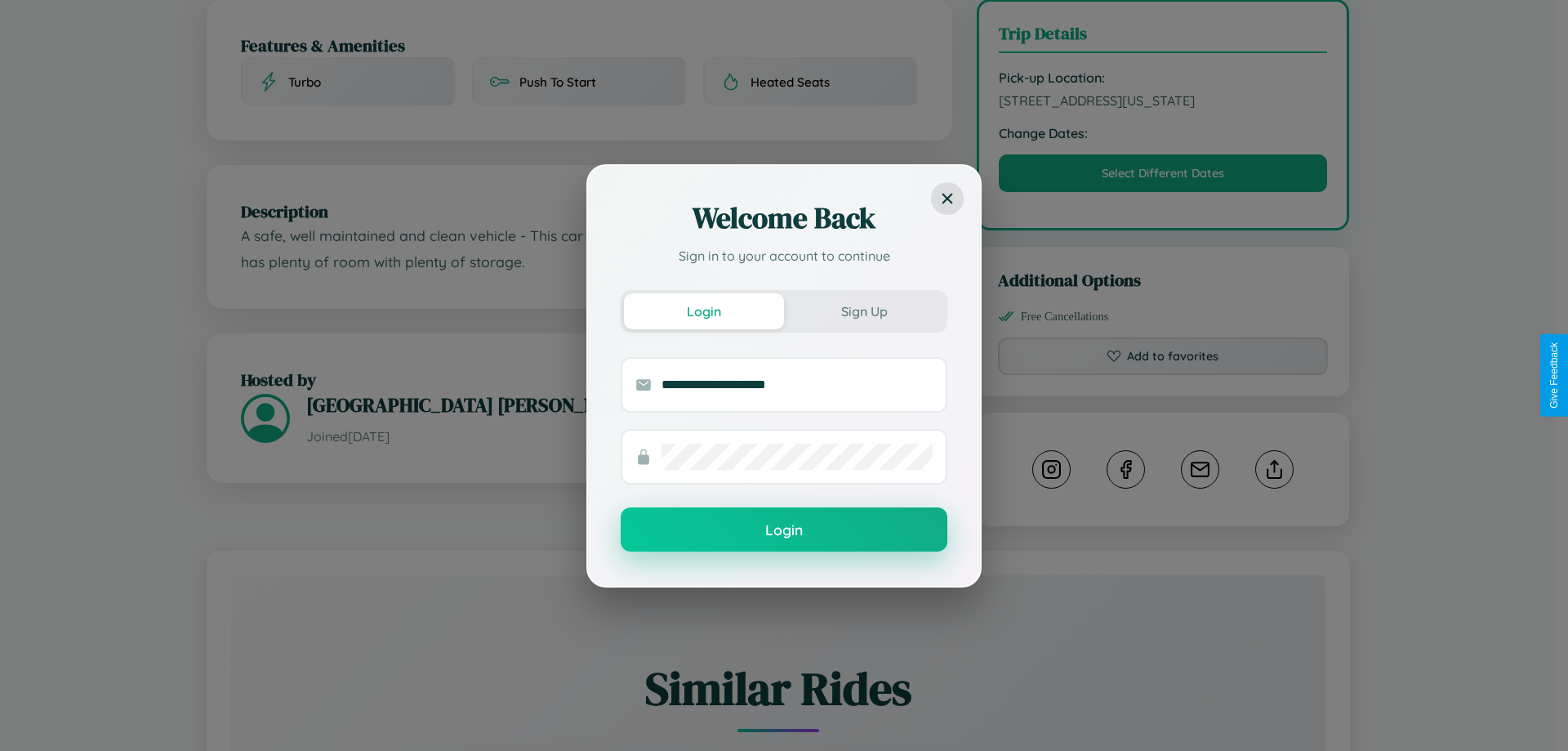
click at [784, 530] on button "Login" at bounding box center [783, 529] width 327 height 44
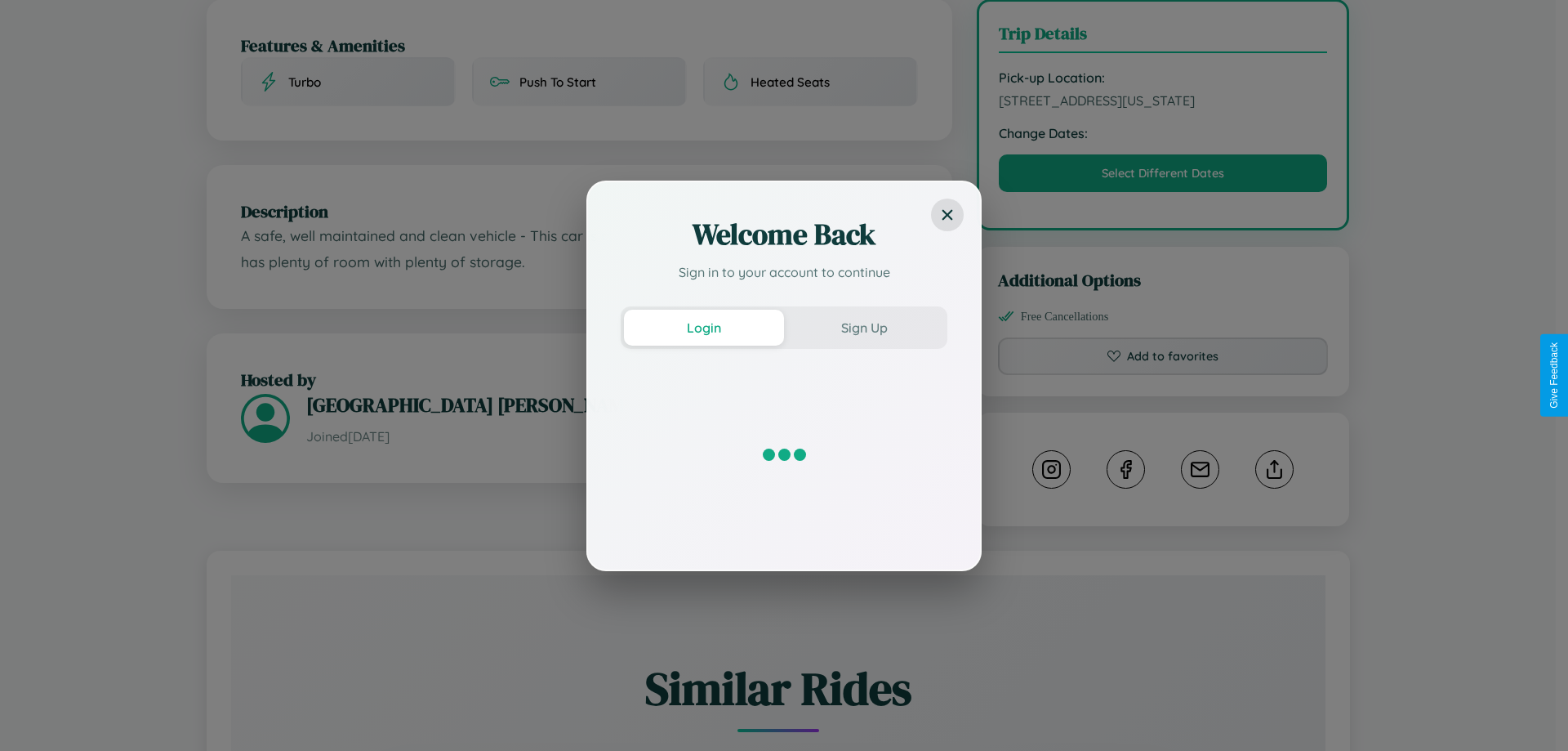
click at [1163, 375] on div "Welcome Back Sign in to your account to continue Login Sign Up" at bounding box center [784, 376] width 1568 height 751
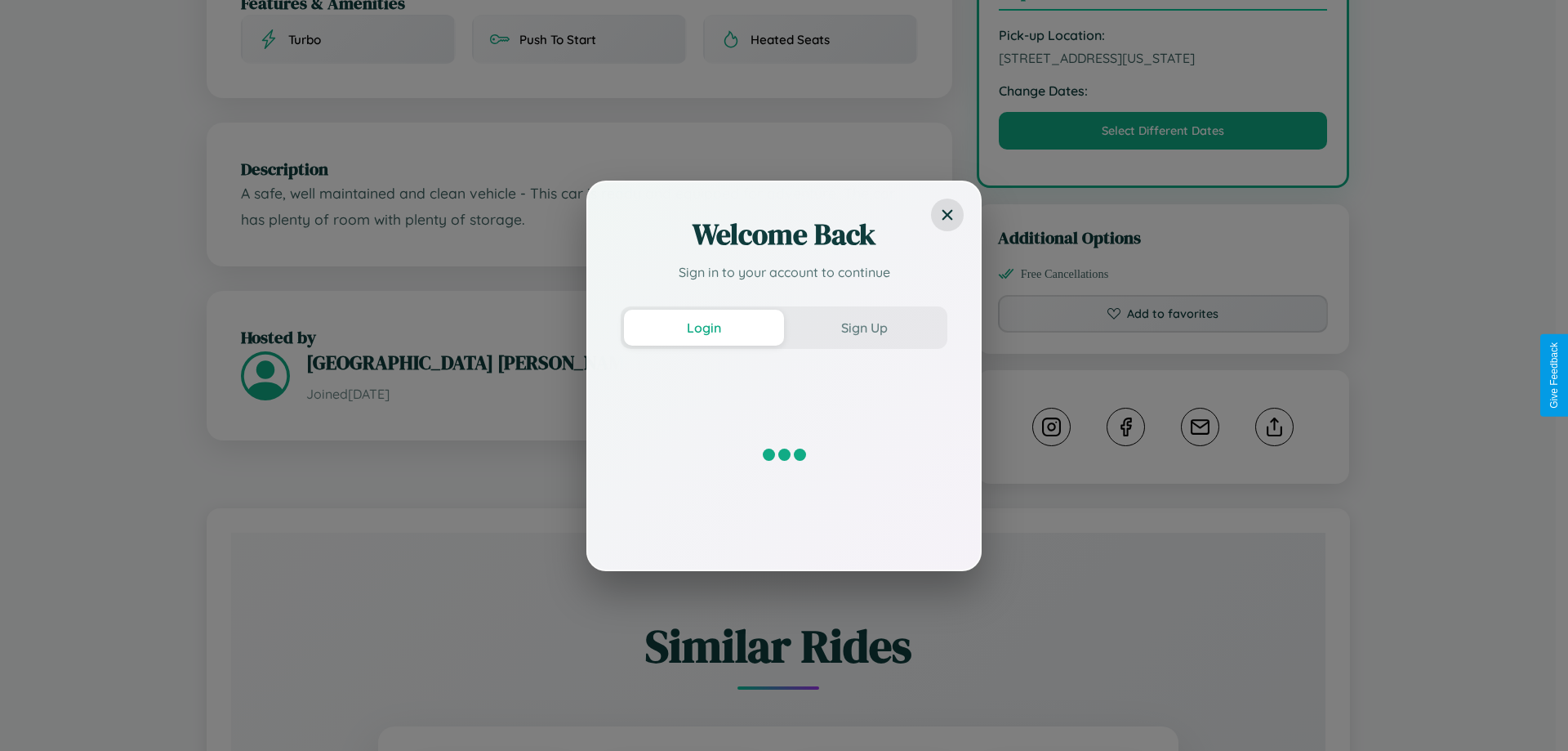
scroll to position [603, 0]
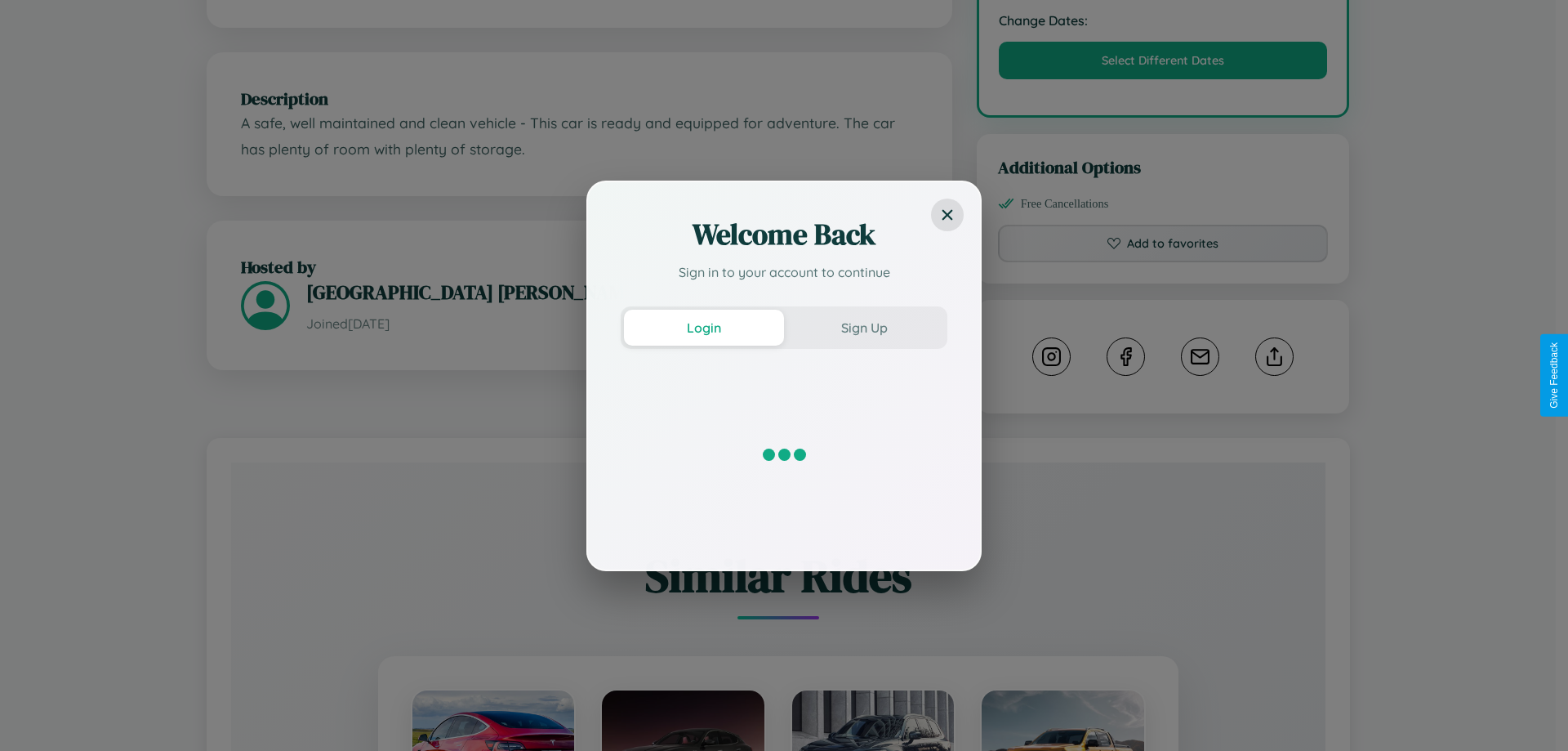
click at [1274, 375] on div "Welcome Back Sign in to your account to continue Login Sign Up" at bounding box center [784, 376] width 1568 height 751
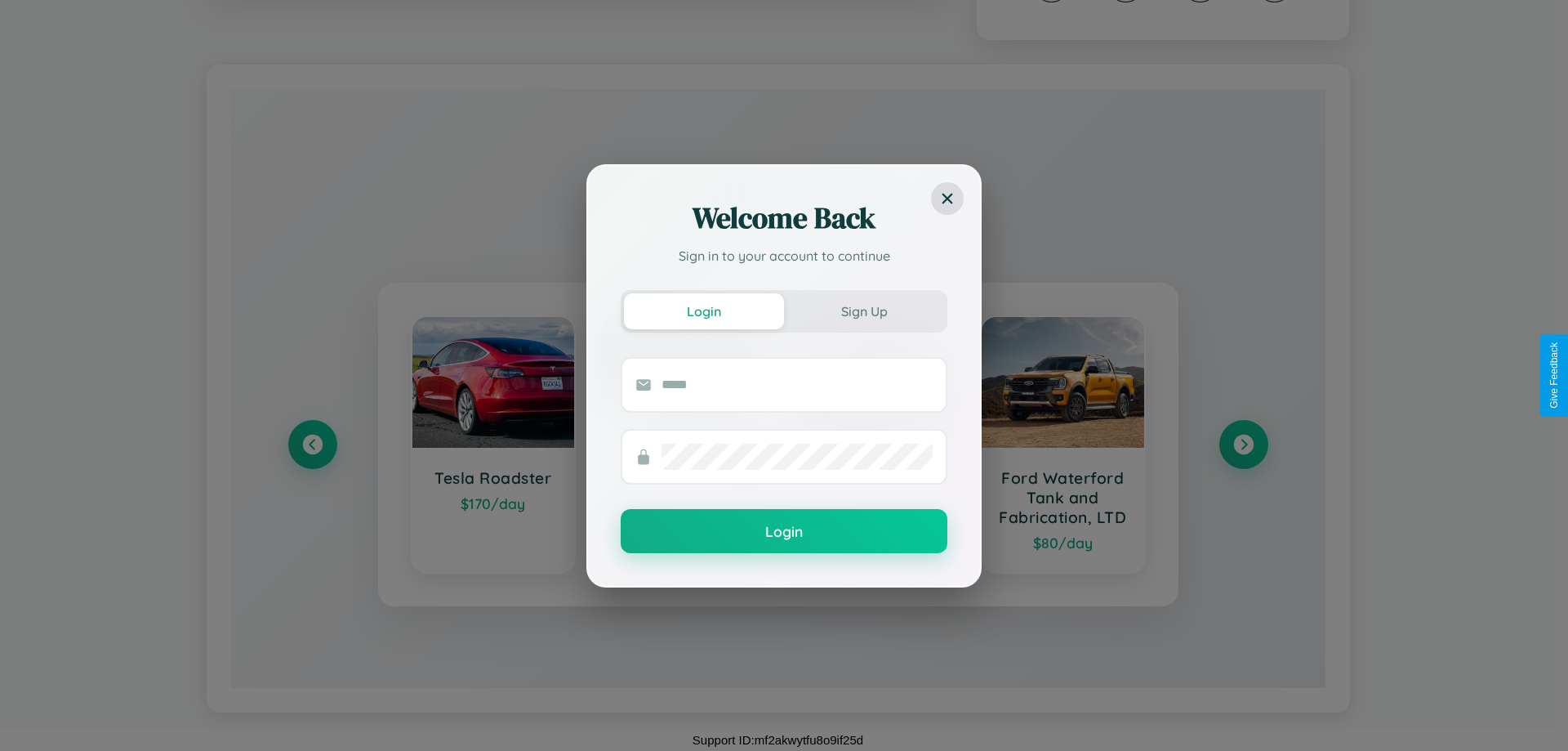
scroll to position [996, 0]
click at [1243, 444] on div "Welcome Back Sign in to your account to continue Login Sign Up Login" at bounding box center [784, 376] width 1568 height 751
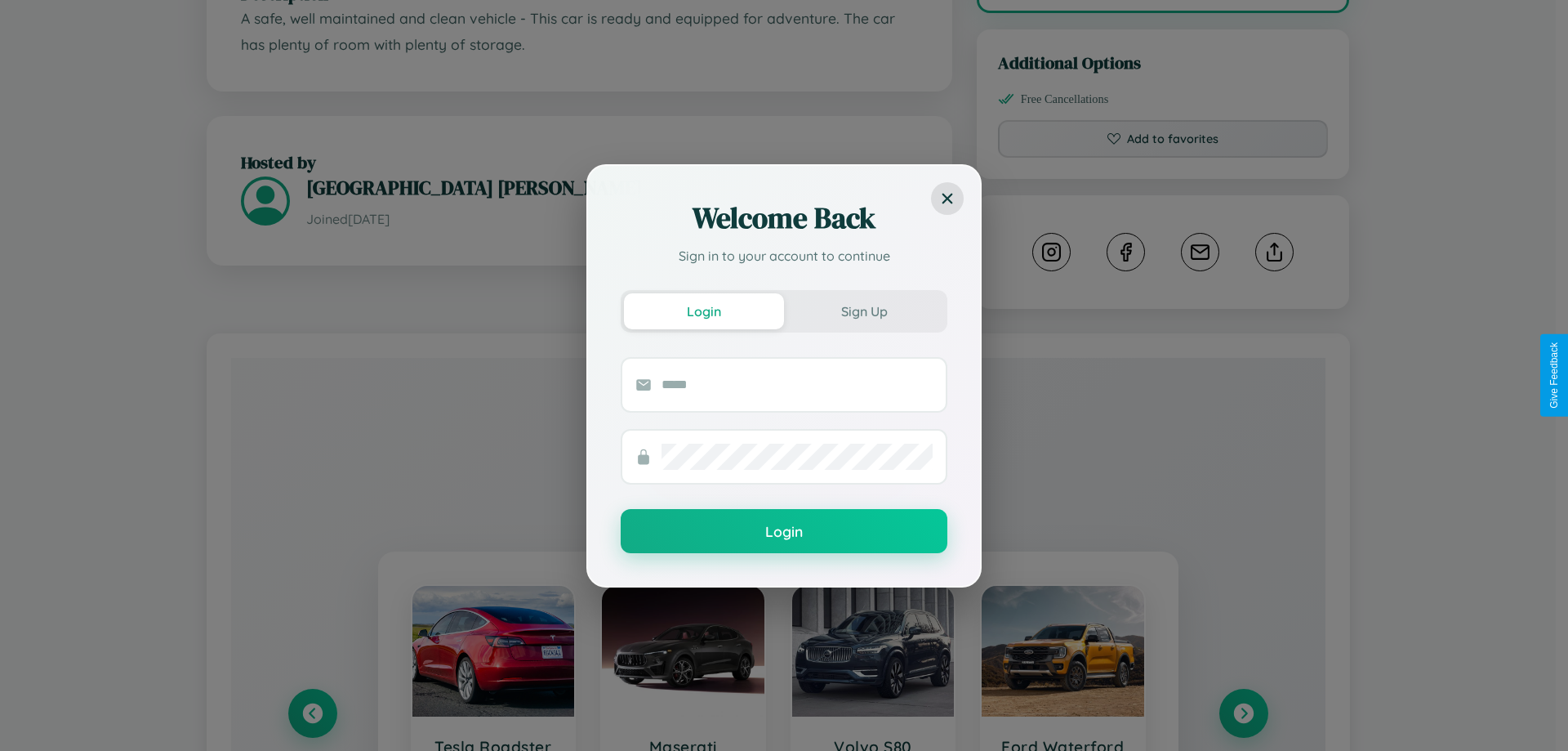
scroll to position [0, 0]
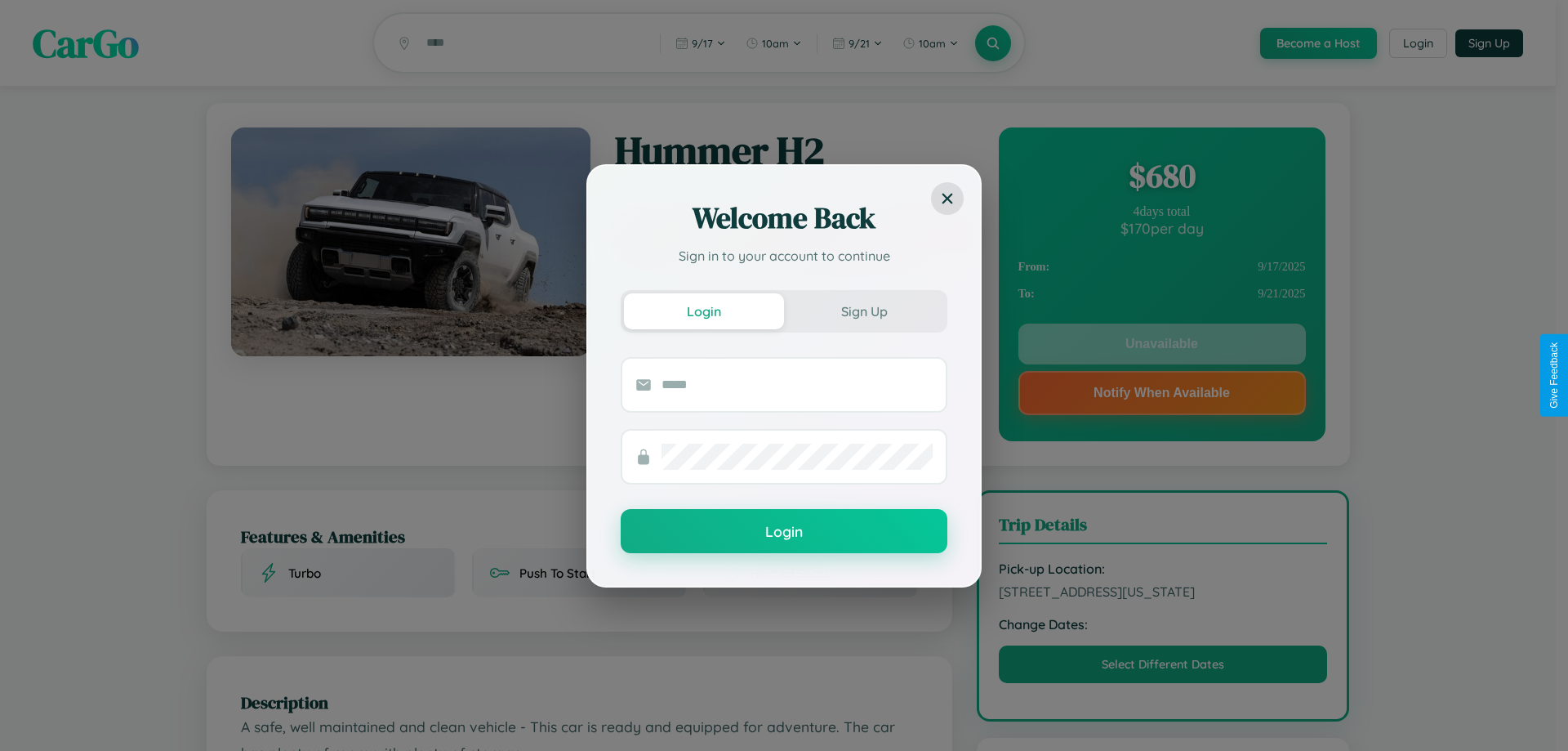
click at [1161, 346] on div "Welcome Back Sign in to your account to continue Login Sign Up Login" at bounding box center [784, 376] width 1568 height 751
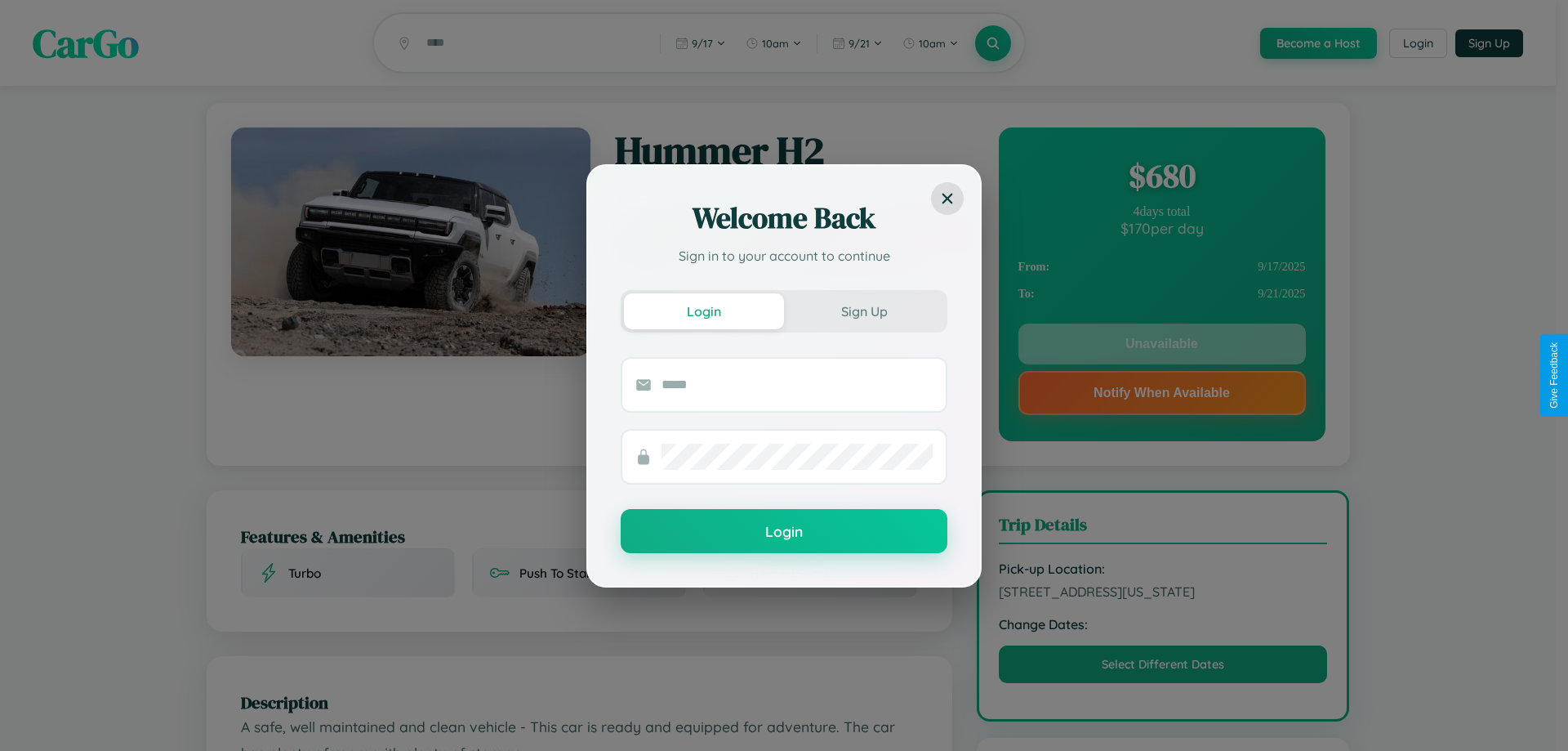
click at [1161, 346] on div "Welcome Back Sign in to your account to continue Login Sign Up Login" at bounding box center [784, 376] width 1568 height 751
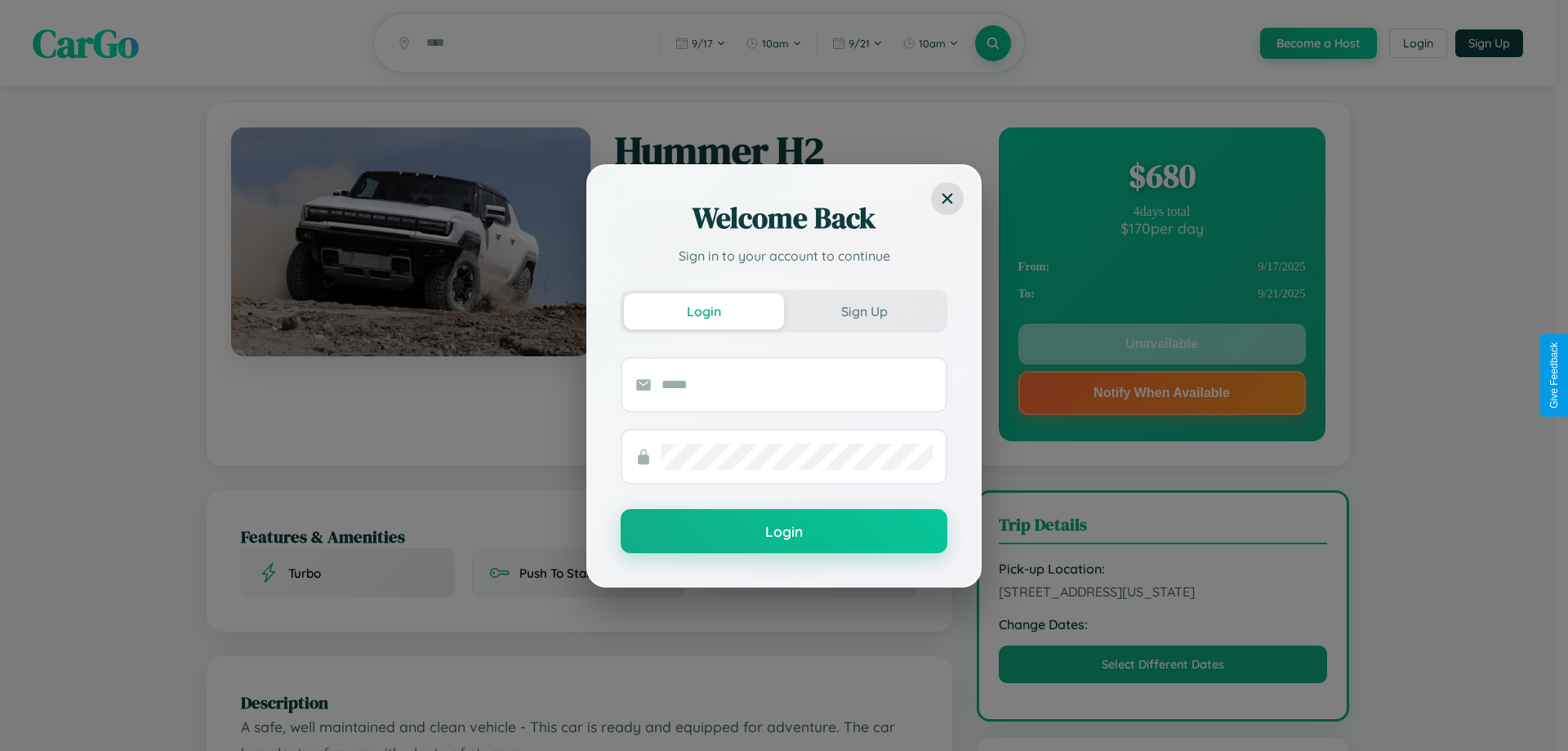
click at [1161, 346] on div "Welcome Back Sign in to your account to continue Login Sign Up Login" at bounding box center [784, 376] width 1568 height 751
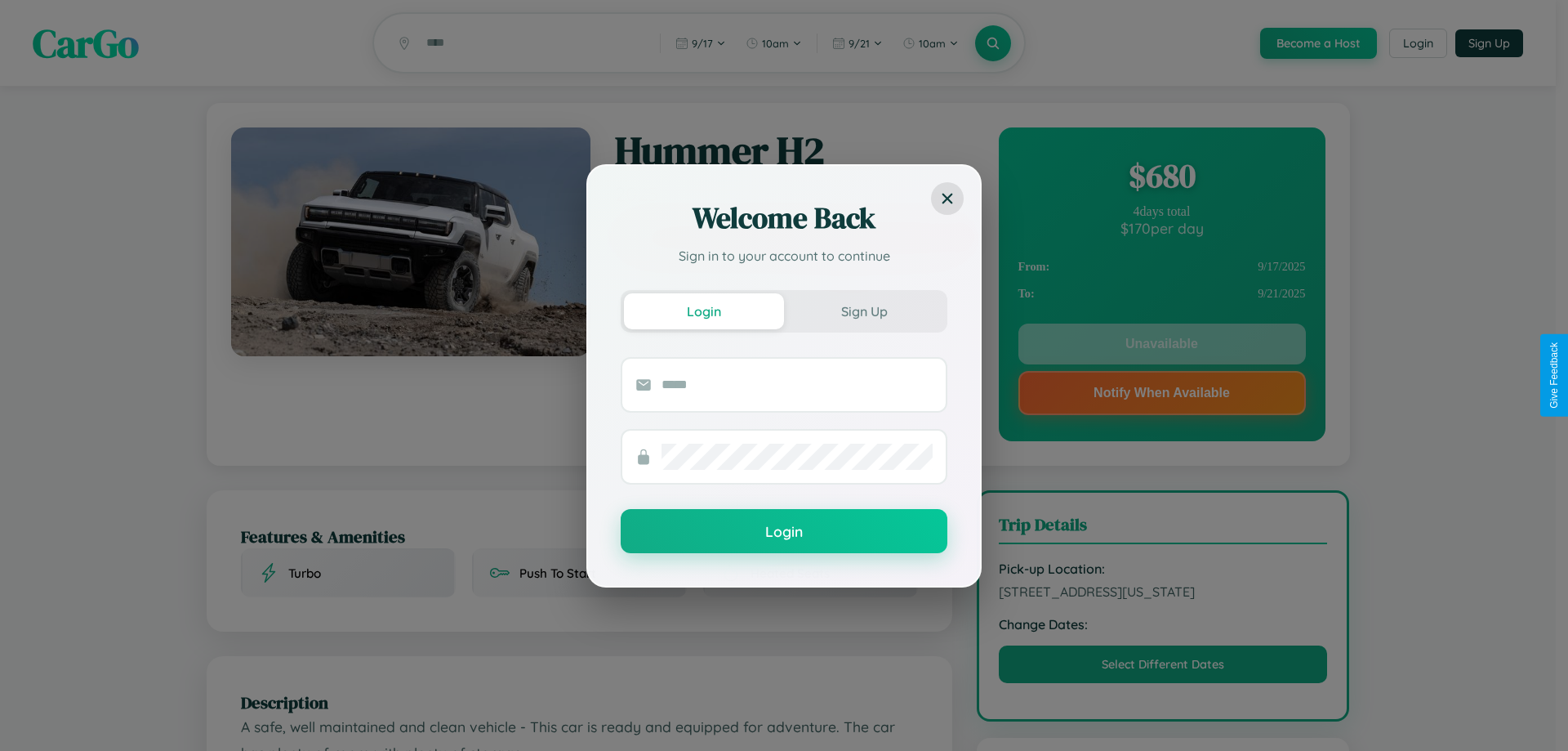
click at [1161, 346] on div "Welcome Back Sign in to your account to continue Login Sign Up Login" at bounding box center [784, 376] width 1568 height 751
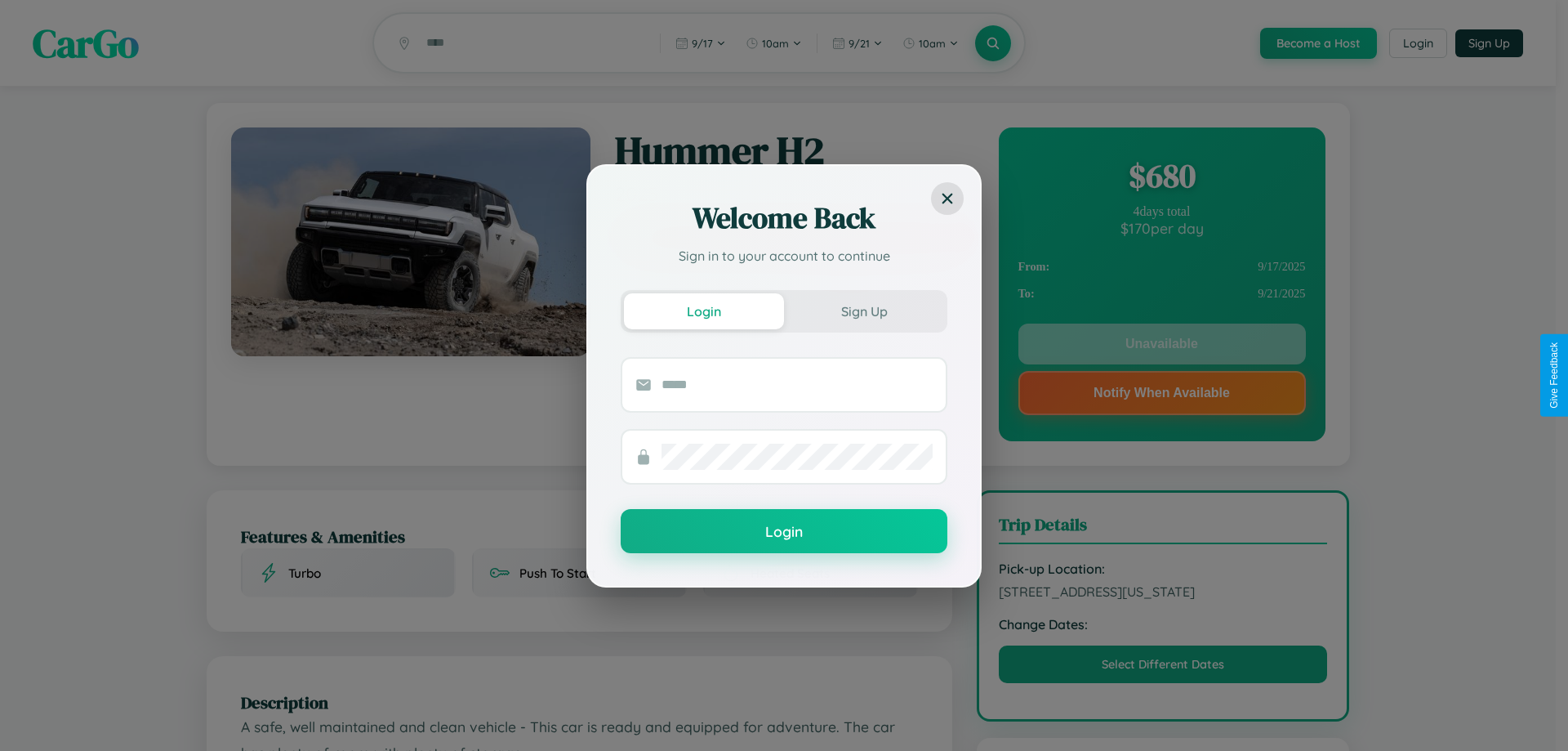
click at [1161, 346] on div "Welcome Back Sign in to your account to continue Login Sign Up Login" at bounding box center [784, 376] width 1568 height 751
